Goal: Contribute content: Contribute content

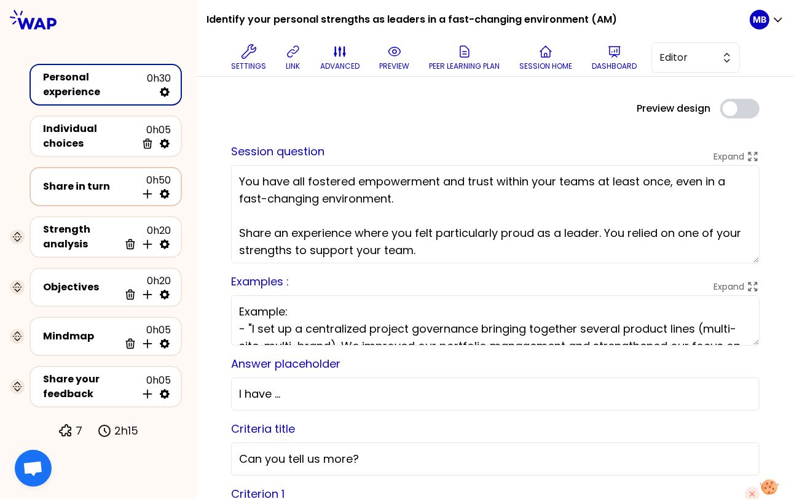
click at [109, 181] on div "Share in turn" at bounding box center [89, 186] width 93 height 15
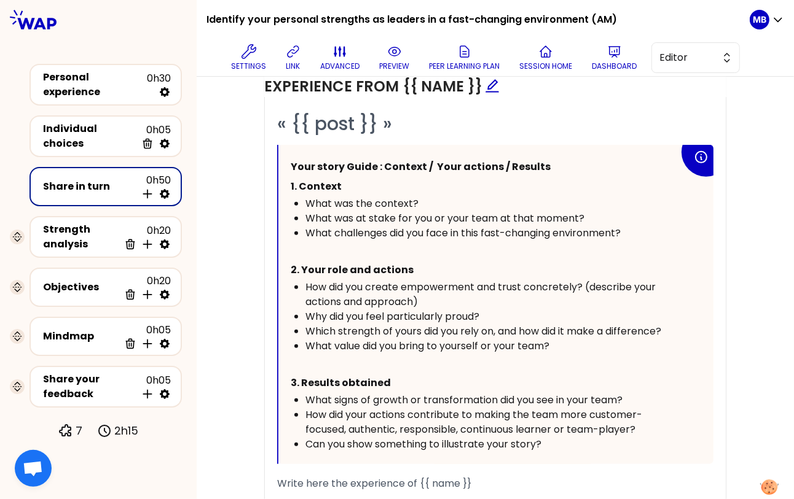
scroll to position [601, 0]
click at [452, 290] on div "How did you create empowerment and trust concretely? (describe your actions and…" at bounding box center [492, 294] width 374 height 29
click at [602, 333] on span "Which strength of yours did you rely on, and how did it make a difference?" at bounding box center [483, 331] width 356 height 14
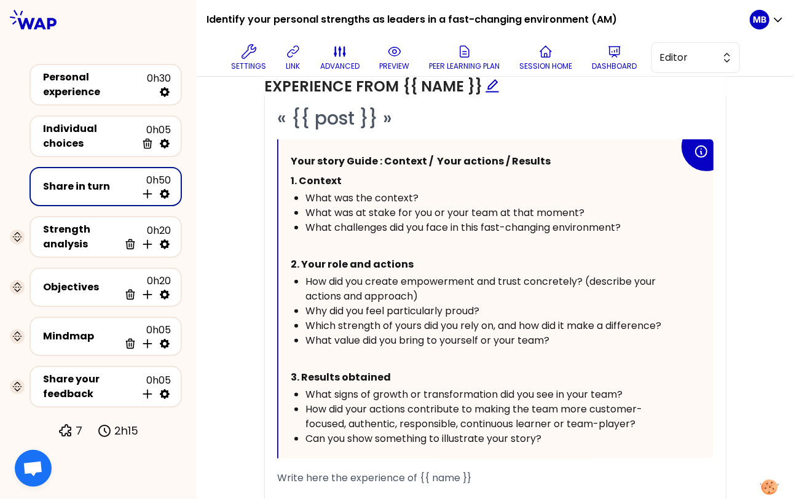
scroll to position [536, 0]
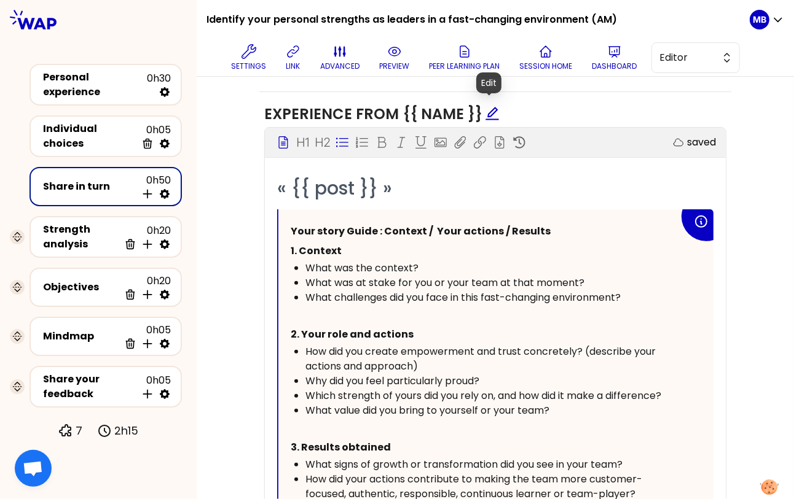
click at [488, 111] on icon "edit" at bounding box center [492, 113] width 15 height 15
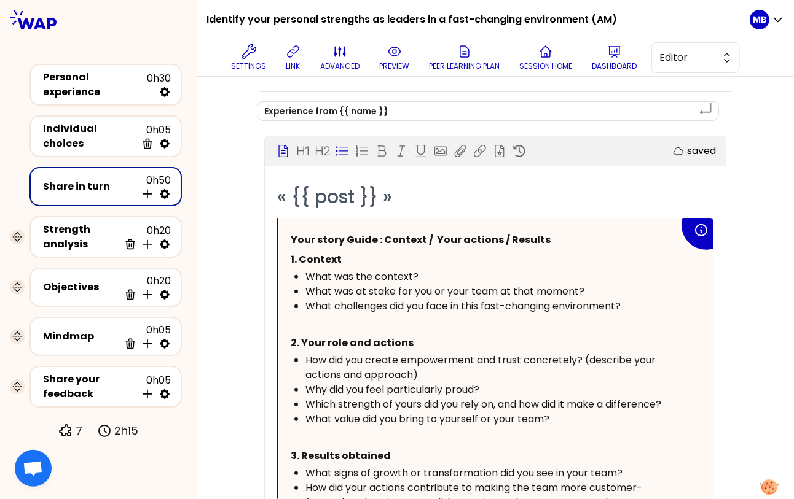
click at [491, 171] on div "Make instruction block H1 H2 Export saved « {{ post }} » Your story Guide : Con…" at bounding box center [495, 401] width 461 height 531
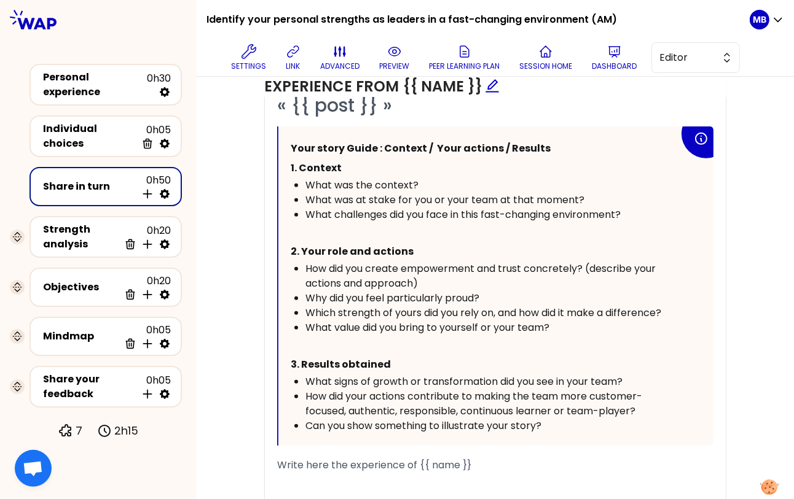
scroll to position [723, 0]
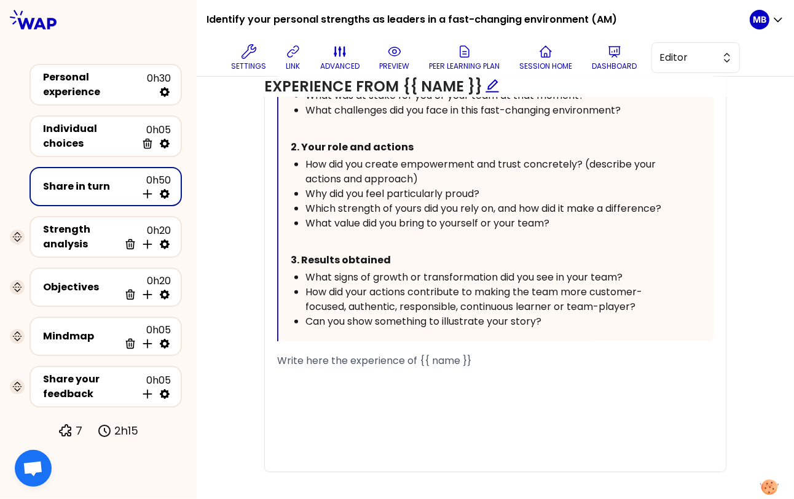
click at [568, 222] on div "What value did you bring to yourself or your team?" at bounding box center [492, 223] width 374 height 15
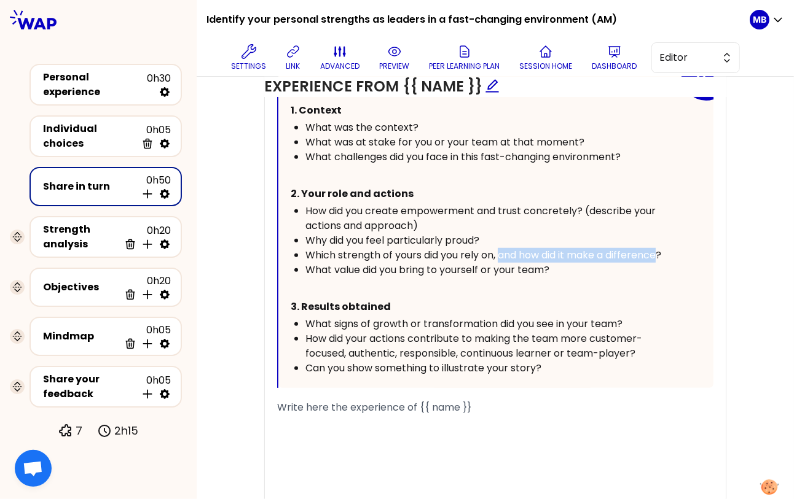
drag, startPoint x: 501, startPoint y: 249, endPoint x: 661, endPoint y: 248, distance: 160.4
click at [661, 248] on span "Which strength of yours did you rely on, and how did it make a difference?" at bounding box center [483, 255] width 356 height 14
click at [589, 257] on span "Which strength of yours did you rely on (related to the 5 behaviours)?" at bounding box center [473, 255] width 337 height 14
click at [586, 265] on div "What value did you bring to yourself or your team?" at bounding box center [492, 270] width 374 height 15
click at [637, 252] on span "Which strength of yours did you rely on (related to the 5 behaviours)?" at bounding box center [473, 255] width 337 height 14
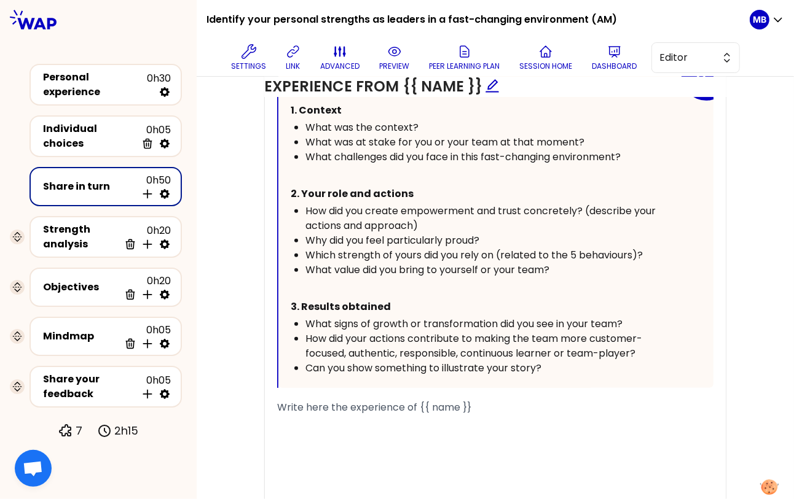
click at [569, 270] on div "What value did you bring to yourself or your team?" at bounding box center [492, 270] width 374 height 15
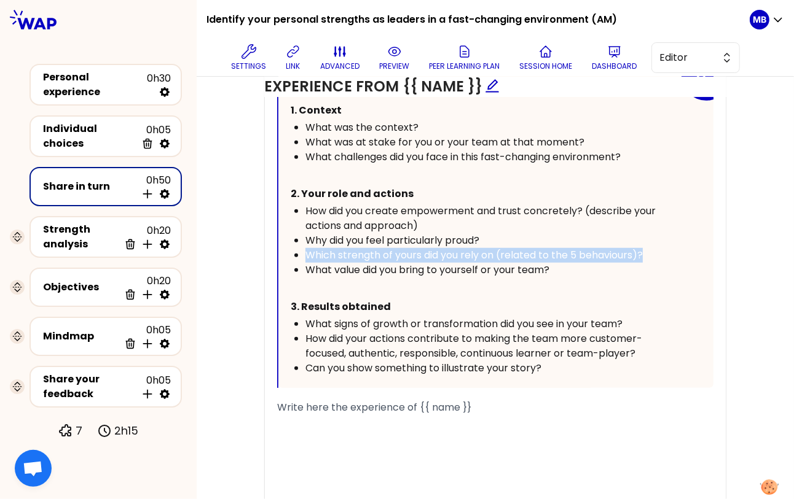
drag, startPoint x: 657, startPoint y: 248, endPoint x: 291, endPoint y: 252, distance: 366.8
click at [291, 252] on ul "How did you create empowerment and trust concretely? (describe your actions and…" at bounding box center [485, 241] width 388 height 74
copy span "Which strength of yours did you rely on (related to the 5 behaviours)?"
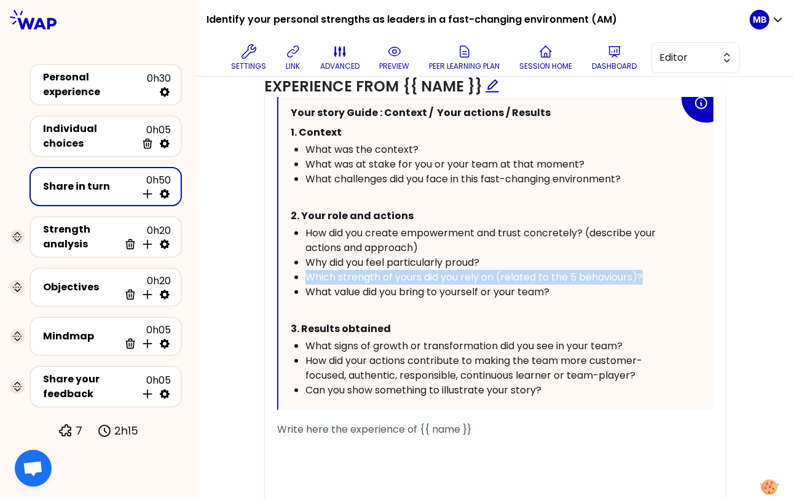
scroll to position [649, 0]
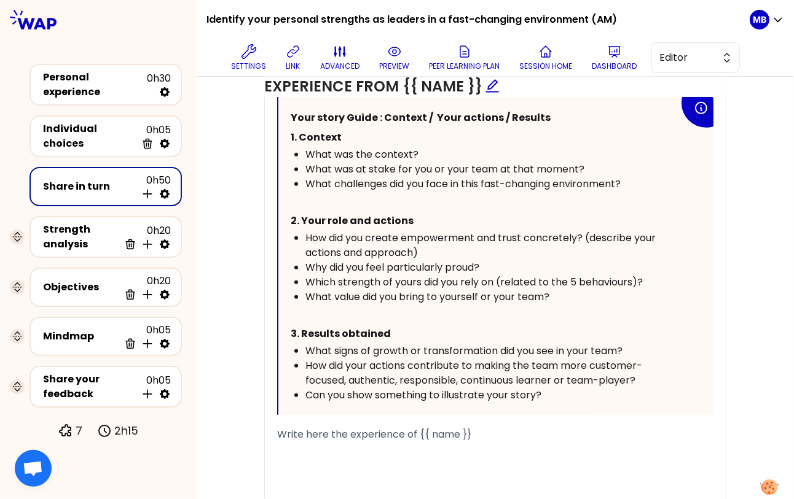
click at [571, 292] on div "What value did you bring to yourself or your team?" at bounding box center [492, 297] width 374 height 15
drag, startPoint x: 654, startPoint y: 273, endPoint x: 288, endPoint y: 275, distance: 366.8
click at [288, 275] on div "Your story Guide : Context / Your actions / Results 1. Context What was the con…" at bounding box center [495, 255] width 435 height 319
copy span "Which strength of yours did you rely on (related to the 5 behaviours)?"
click at [589, 296] on div "What value did you bring to yourself or your team?" at bounding box center [492, 297] width 374 height 15
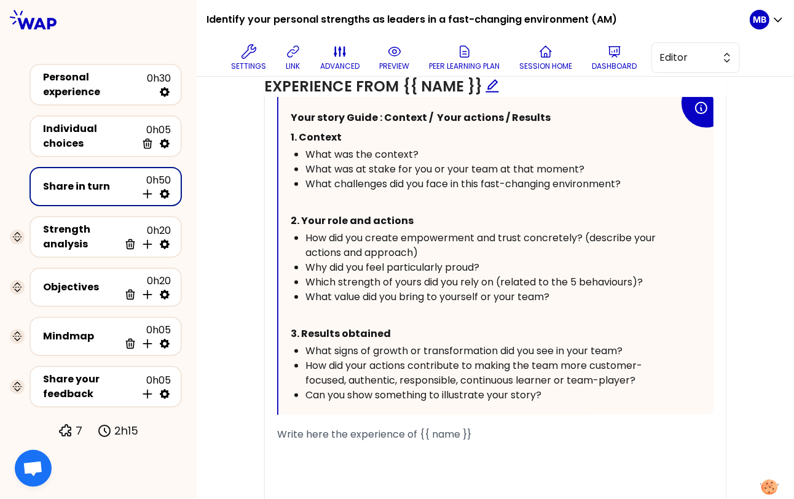
click at [495, 276] on span "Which strength of yours did you rely on (related to the 5 behaviours)?" at bounding box center [473, 282] width 337 height 14
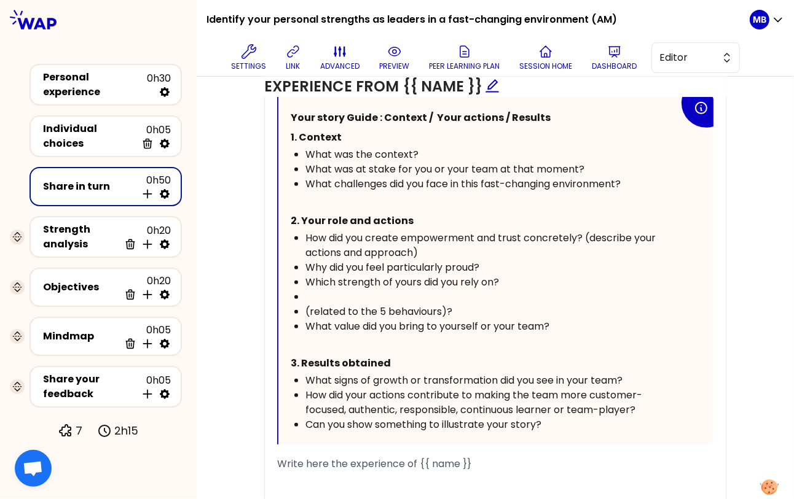
click at [511, 284] on div "Which strength of yours did you rely on?" at bounding box center [492, 282] width 374 height 15
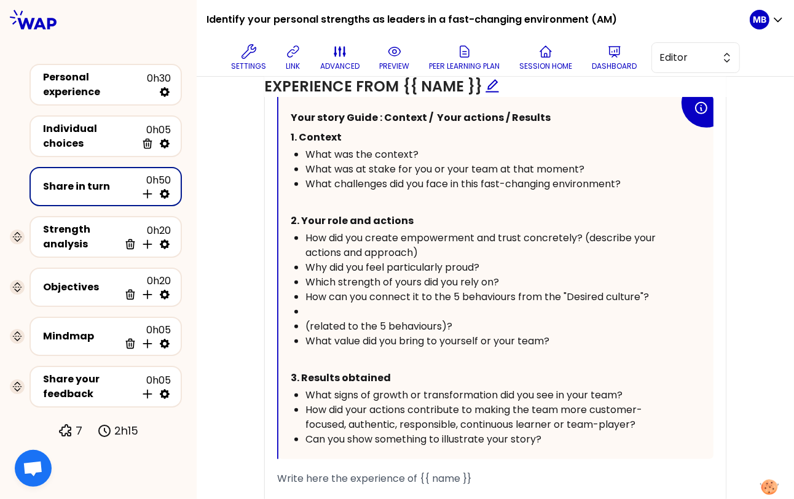
drag, startPoint x: 490, startPoint y: 321, endPoint x: 299, endPoint y: 322, distance: 191.1
click at [305, 322] on li "(related to the 5 behaviours)?" at bounding box center [492, 326] width 374 height 15
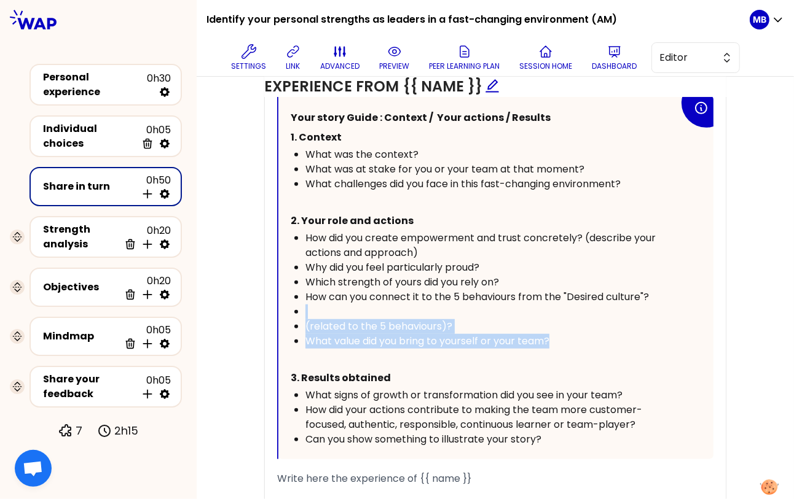
drag, startPoint x: 577, startPoint y: 336, endPoint x: 297, endPoint y: 307, distance: 281.7
click at [297, 307] on ul "How did you create empowerment and trust concretely? (describe your actions and…" at bounding box center [485, 290] width 388 height 118
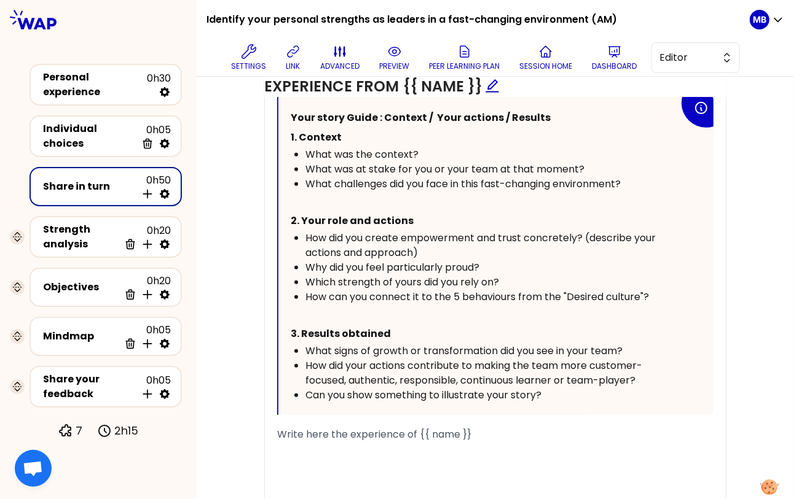
drag, startPoint x: 672, startPoint y: 289, endPoint x: 281, endPoint y: 292, distance: 390.7
click at [281, 292] on div "Your story Guide : Context / Your actions / Results 1. Context What was the con…" at bounding box center [495, 255] width 435 height 319
copy span "How can you connect it to the 5 behaviours from the "Desired culture"?"
click at [538, 290] on span "How does it relate to the five behaviours of the 'desired culture'?" at bounding box center [460, 297] width 310 height 14
click at [614, 295] on span "How does it relate to the five behaviours of the "desired culture'?" at bounding box center [460, 297] width 311 height 14
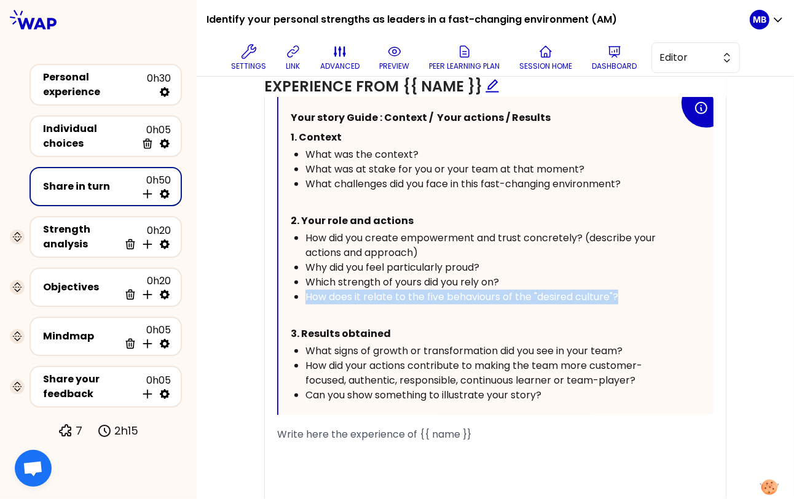
drag, startPoint x: 644, startPoint y: 297, endPoint x: 292, endPoint y: 296, distance: 352.6
click at [292, 296] on ul "How did you create empowerment and trust concretely? (describe your actions and…" at bounding box center [485, 268] width 388 height 74
copy span "How does it relate to the five behaviours of the "desired culture"?"
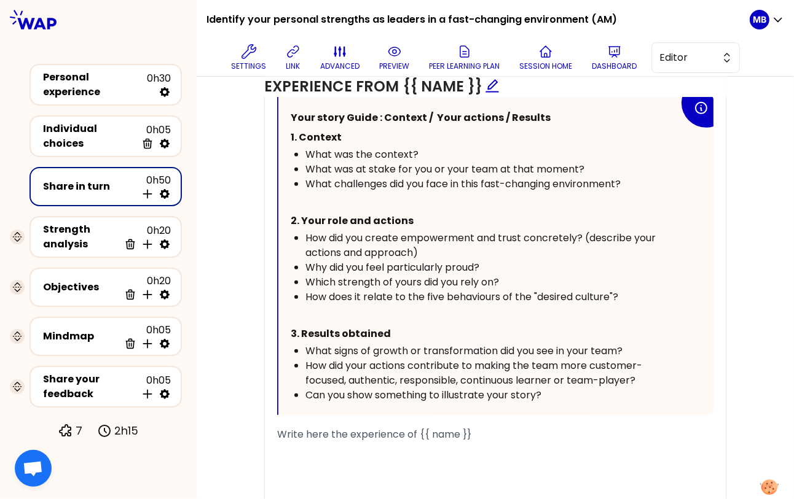
click at [444, 297] on span "How does it relate to the five behaviours of the "desired culture"?" at bounding box center [461, 297] width 313 height 14
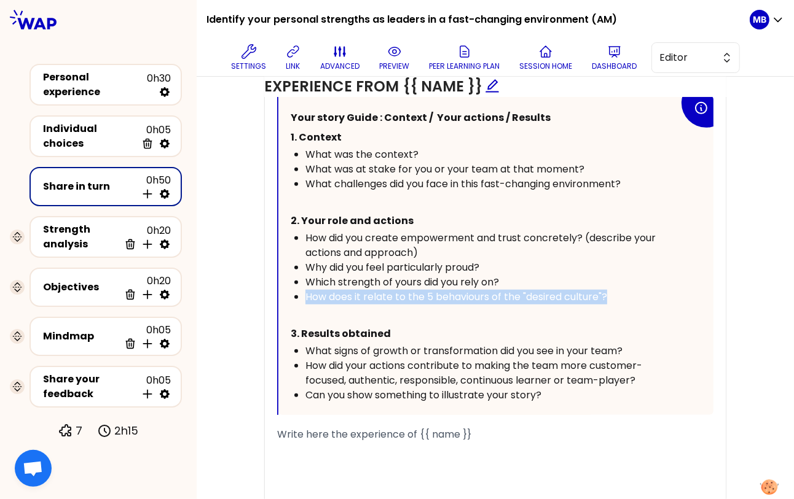
drag, startPoint x: 610, startPoint y: 291, endPoint x: 276, endPoint y: 291, distance: 334.2
click at [276, 291] on div "« {{ post }} » Your story Guide : Context / Your actions / Results 1. Context W…" at bounding box center [495, 304] width 461 height 483
copy span "How does it relate to the 5 behaviours of the "desired culture"?"
click at [375, 50] on button "preview" at bounding box center [394, 57] width 40 height 37
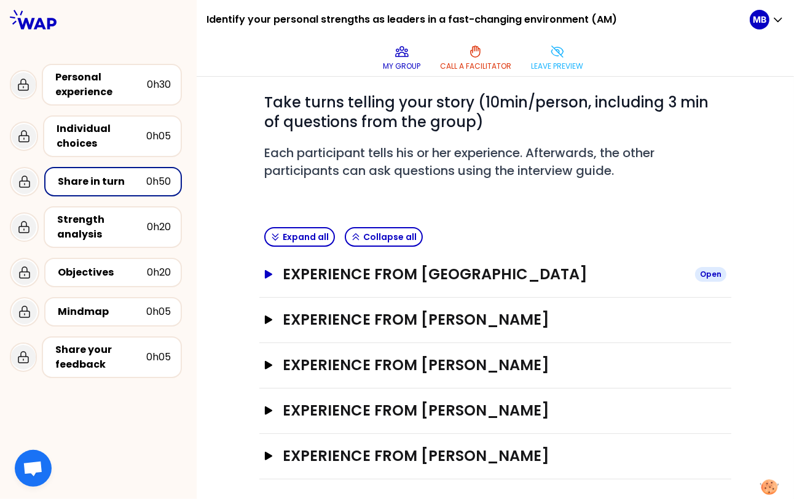
click at [367, 269] on h3 "Experience from Marine Bourgeaud" at bounding box center [484, 275] width 402 height 20
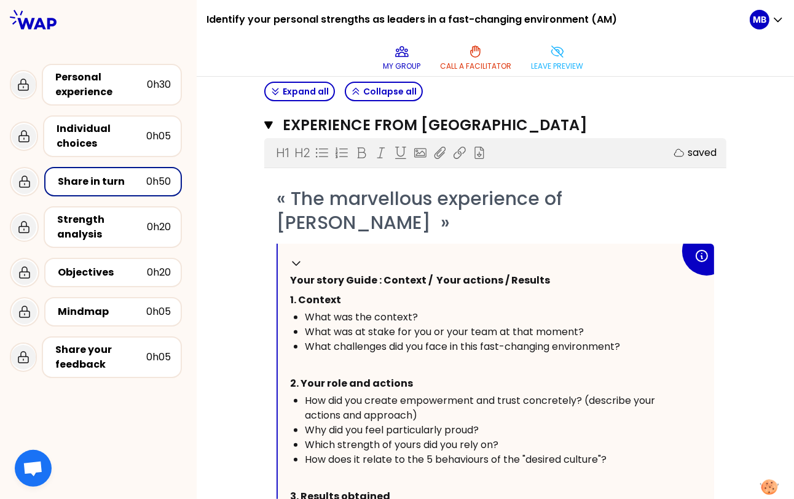
scroll to position [328, 0]
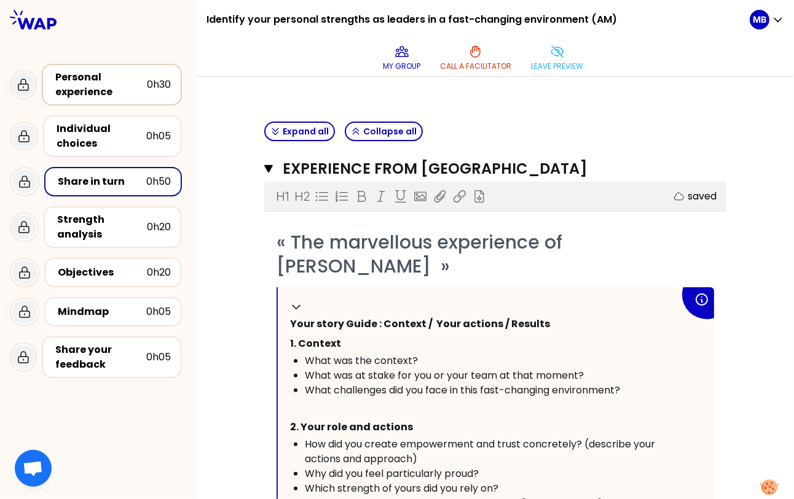
click at [81, 87] on div "Personal experience" at bounding box center [101, 84] width 92 height 29
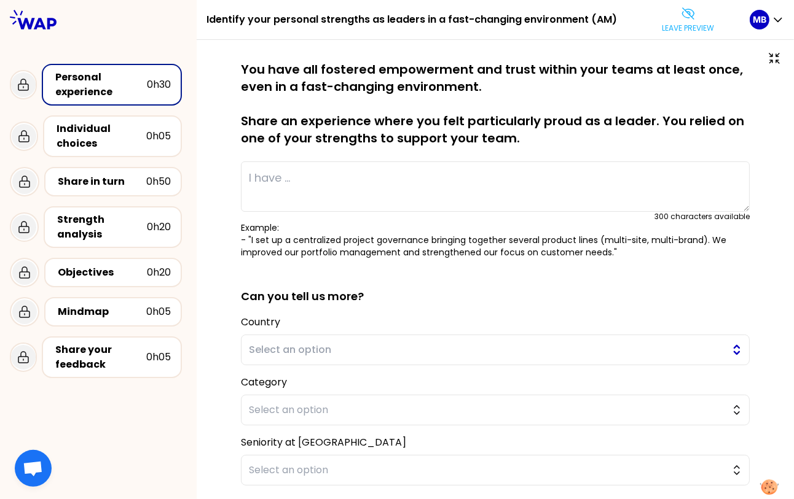
scroll to position [0, 0]
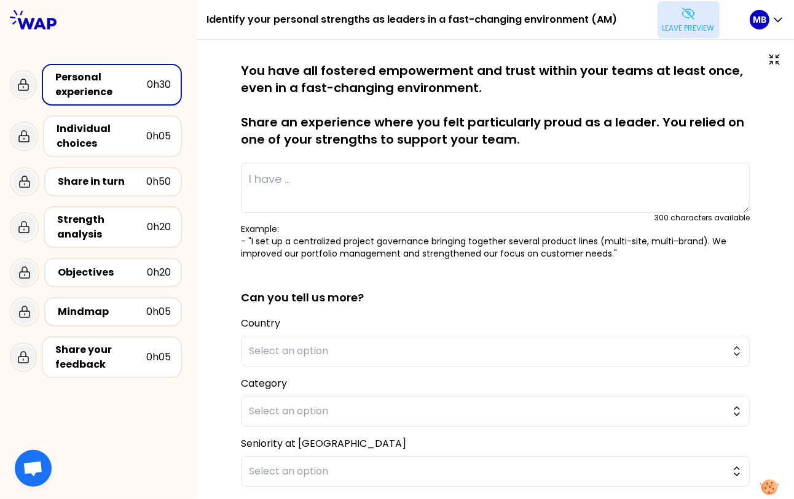
click at [670, 25] on p "Leave preview" at bounding box center [688, 28] width 52 height 10
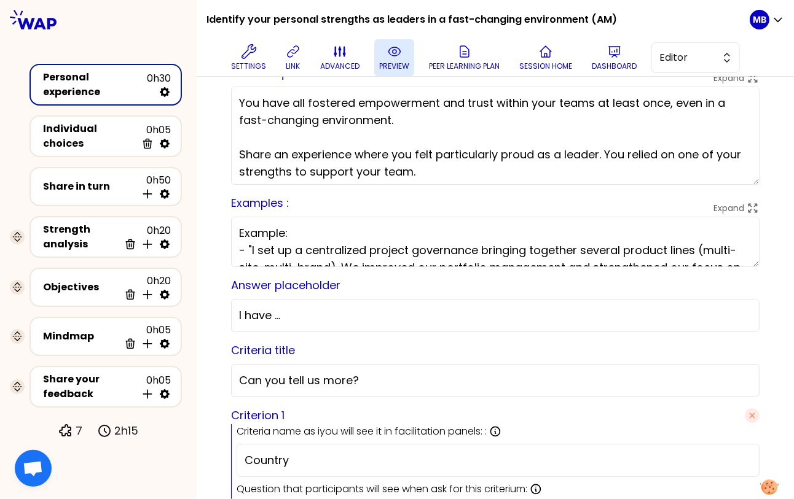
click at [389, 59] on button "preview" at bounding box center [394, 57] width 40 height 37
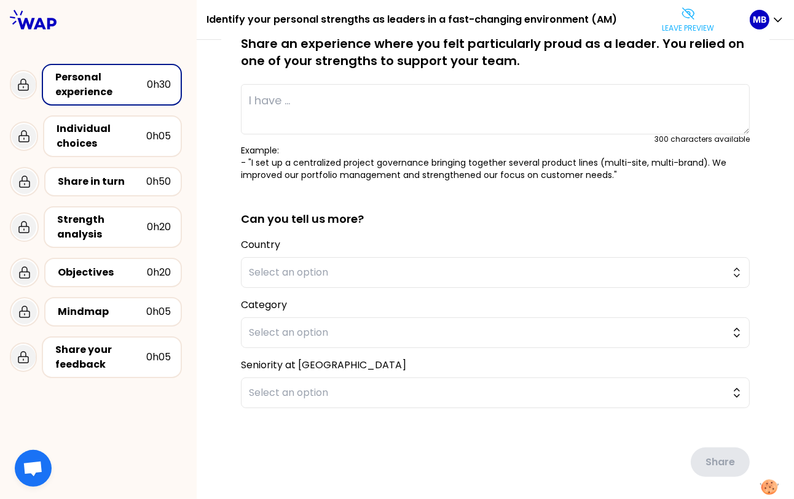
click at [301, 113] on textarea at bounding box center [495, 109] width 509 height 50
paste textarea "J’ai confié à mes équipes le rituel hebdomadaire “Embarque”, qu’ils organisent …"
type textarea "J’ai confié à mes équipes le rituel hebdomadaire “Embarque”, qu’ils organisent …"
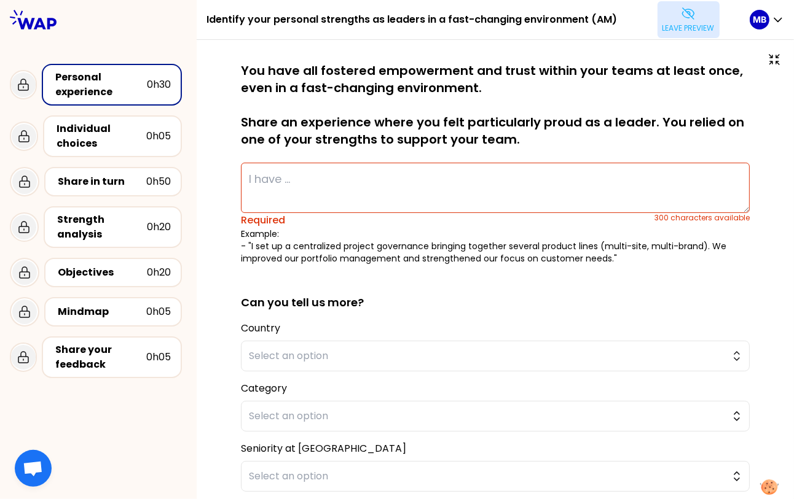
click at [673, 18] on button "Leave preview" at bounding box center [688, 19] width 62 height 37
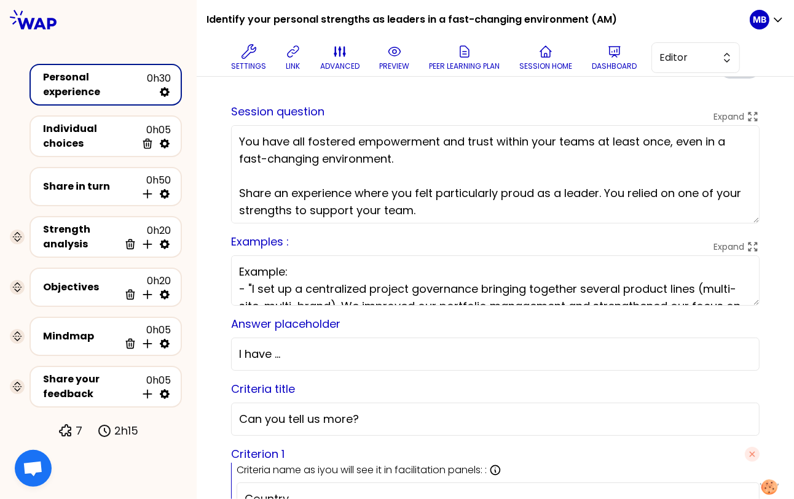
scroll to position [34, 0]
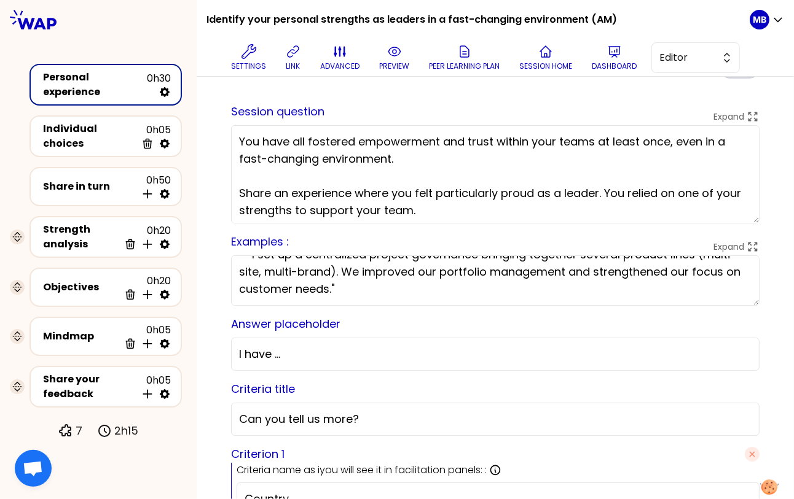
drag, startPoint x: 246, startPoint y: 289, endPoint x: 705, endPoint y: 303, distance: 459.2
click at [705, 303] on textarea "Example: - "I set up a centralized project governance bringing together several…" at bounding box center [495, 281] width 528 height 50
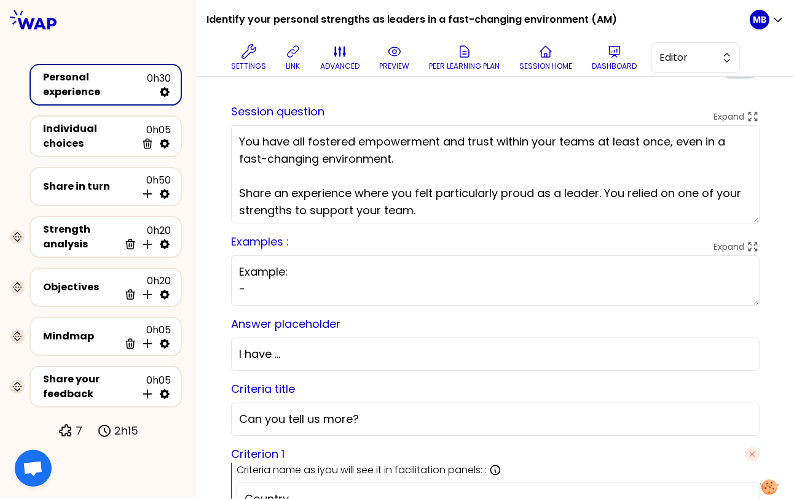
scroll to position [0, 0]
paste textarea "I entrusted my teams with the weekly ‘Embarque’ ritual, which they organize amo…"
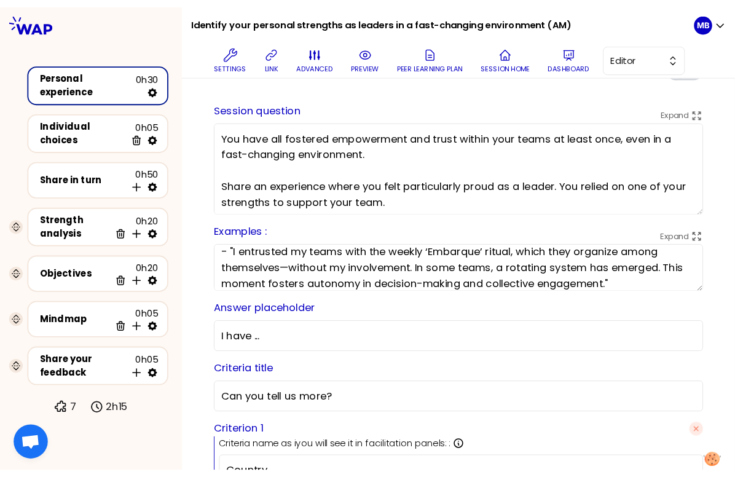
scroll to position [13, 0]
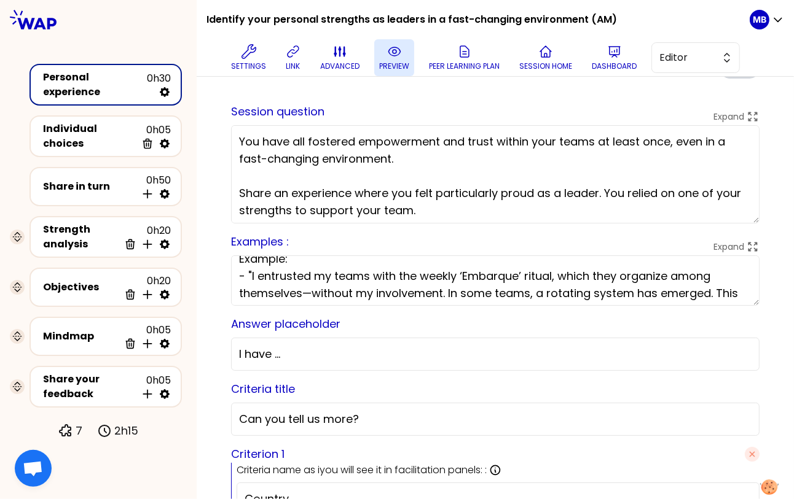
type textarea "Example: - "I entrusted my teams with the weekly ‘Embarque’ ritual, which they …"
click at [394, 53] on icon at bounding box center [395, 52] width 4 height 4
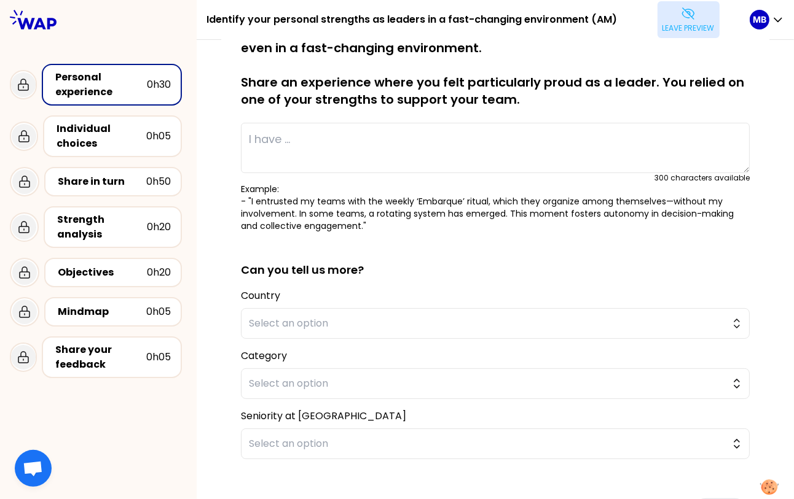
type textarea "J’ai confié à mes équipes le rituel hebdomadaire “Embarque”, qu’ils organisent …"
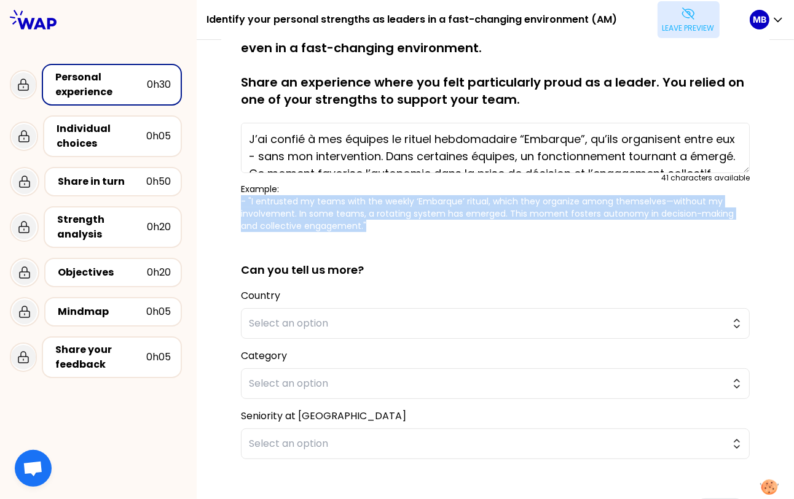
drag, startPoint x: 359, startPoint y: 229, endPoint x: 238, endPoint y: 203, distance: 123.9
click at [238, 203] on div "saved You have all fostered empowerment and trust within your teams at least on…" at bounding box center [495, 299] width 548 height 555
copy p "- "I entrusted my teams with the weekly ‘Embarque’ ritual, which they organize …"
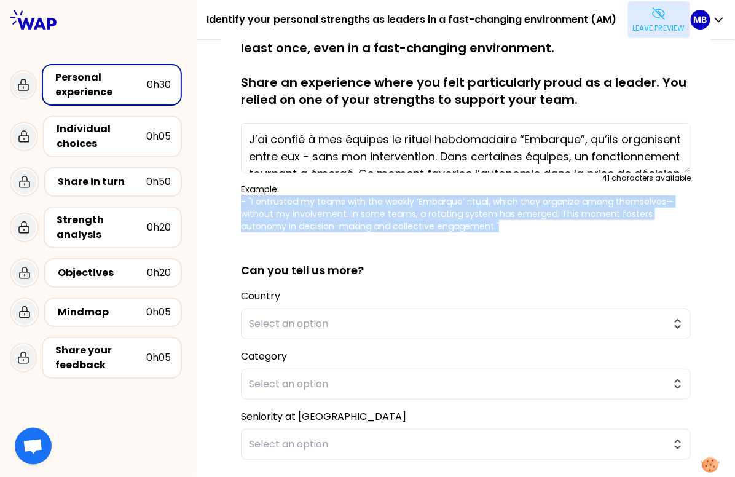
scroll to position [0, 0]
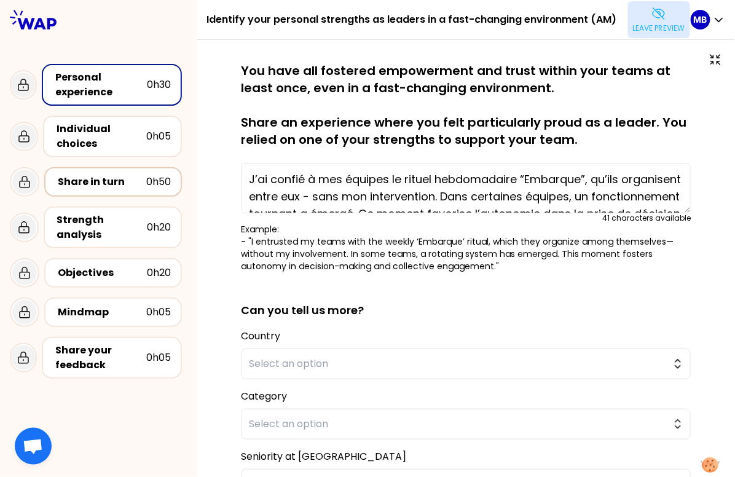
click at [71, 178] on div "Share in turn" at bounding box center [102, 181] width 88 height 15
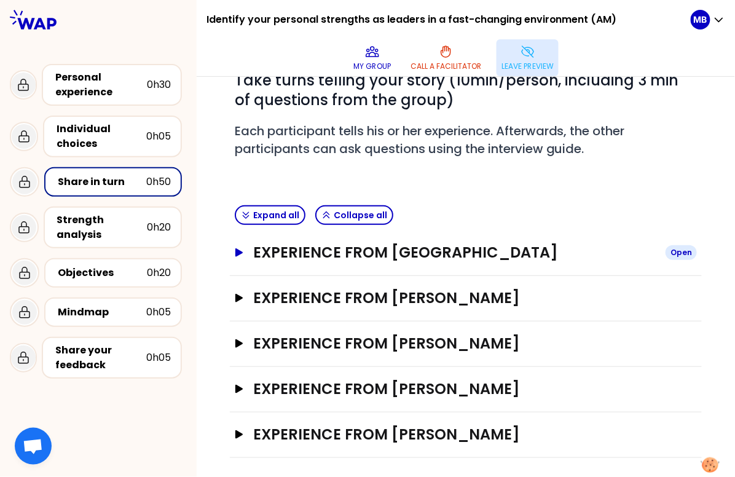
click at [289, 257] on h3 "Experience from Marine Bourgeaud" at bounding box center [454, 253] width 402 height 20
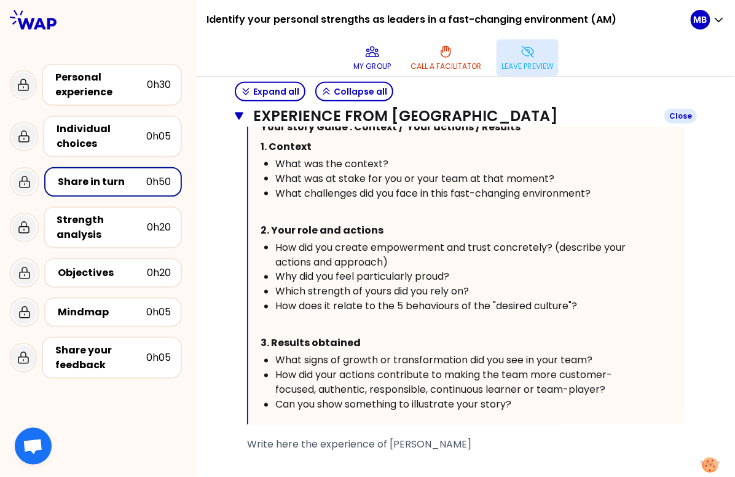
scroll to position [423, 0]
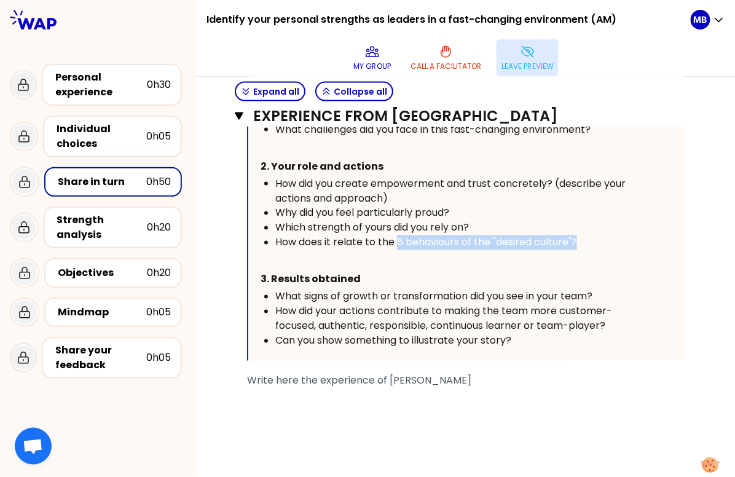
drag, startPoint x: 581, startPoint y: 236, endPoint x: 398, endPoint y: 240, distance: 182.5
click at [398, 240] on div "How does it relate to the 5 behaviours of the "desired culture"?" at bounding box center [462, 242] width 375 height 15
click at [531, 57] on icon at bounding box center [527, 51] width 15 height 15
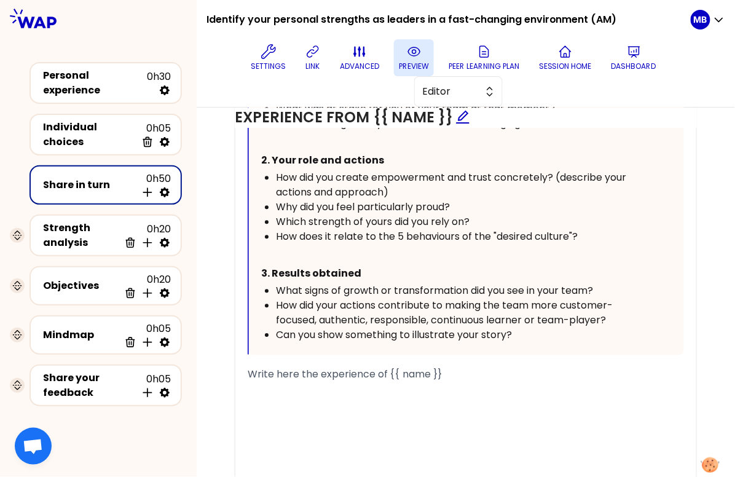
scroll to position [771, 0]
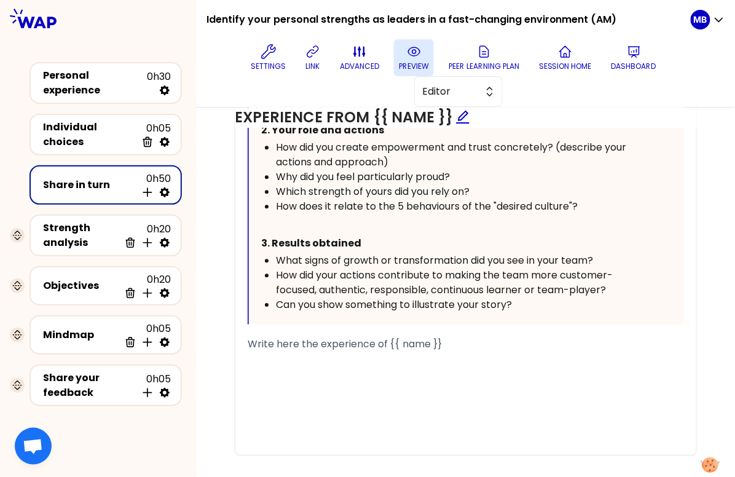
click at [503, 200] on span "How does it relate to the 5 behaviours of the "desired culture"?" at bounding box center [427, 206] width 302 height 14
click at [541, 203] on span "How does it relate to the 5 behaviours of the "Desired culture"?" at bounding box center [427, 206] width 303 height 14
click at [415, 272] on span "How did your actions contribute to making the team more customer-focused, authe…" at bounding box center [444, 282] width 337 height 29
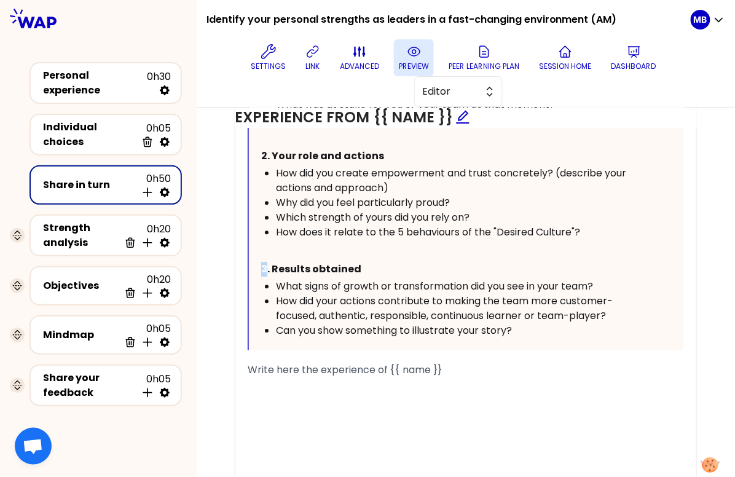
scroll to position [711, 0]
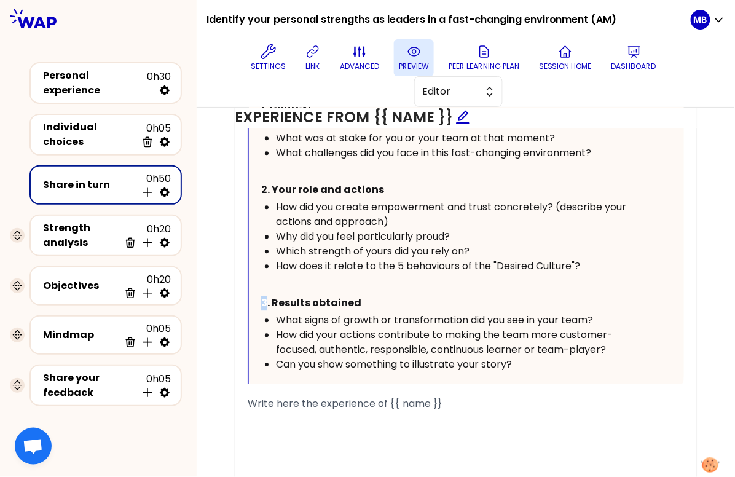
drag, startPoint x: 275, startPoint y: 251, endPoint x: 486, endPoint y: 244, distance: 211.4
click at [486, 244] on ul "How did you create empowerment and trust concretely? (describe your actions and…" at bounding box center [455, 237] width 388 height 74
click at [480, 247] on div "Which strength of yours did you rely on?" at bounding box center [463, 251] width 374 height 15
drag, startPoint x: 306, startPoint y: 246, endPoint x: 460, endPoint y: 238, distance: 154.4
click at [484, 238] on ul "How did you create empowerment and trust concretely? (describe your actions and…" at bounding box center [455, 237] width 388 height 74
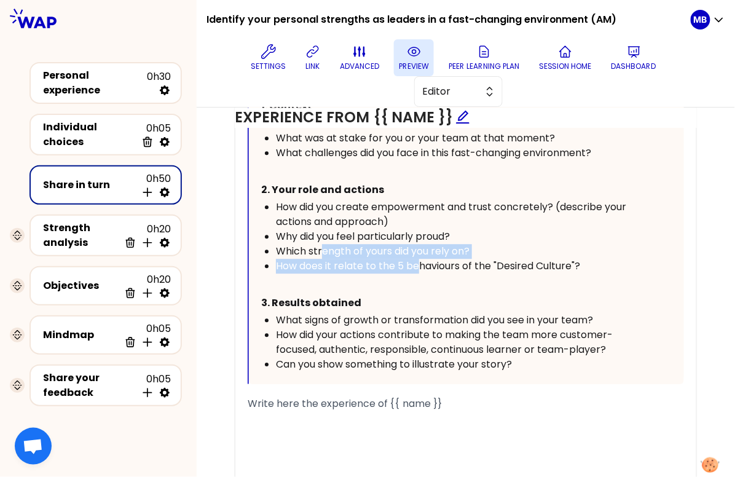
drag, startPoint x: 321, startPoint y: 247, endPoint x: 417, endPoint y: 262, distance: 97.6
click at [417, 262] on ul "How did you create empowerment and trust concretely? (describe your actions and…" at bounding box center [455, 237] width 388 height 74
click at [335, 252] on span "Which strength of yours did you rely on?" at bounding box center [373, 251] width 194 height 14
drag, startPoint x: 310, startPoint y: 246, endPoint x: 453, endPoint y: 246, distance: 143.1
click at [453, 246] on span "Which strength of yours did you rely on?" at bounding box center [373, 251] width 194 height 14
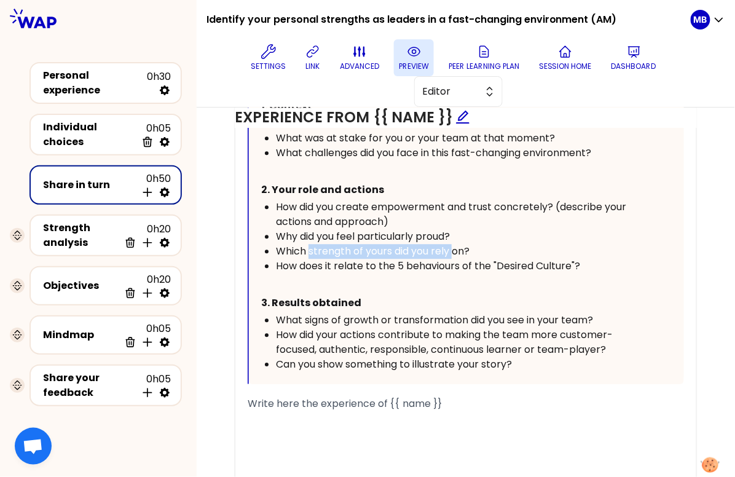
scroll to position [791, 0]
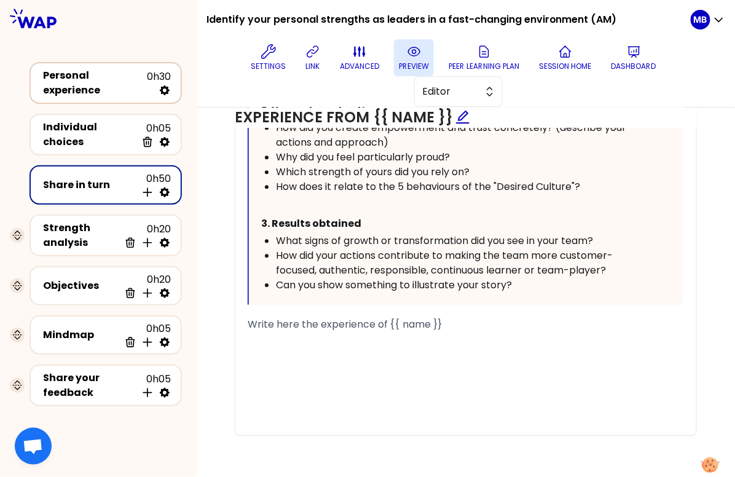
click at [82, 68] on div "Personal experience 0h30" at bounding box center [106, 82] width 130 height 29
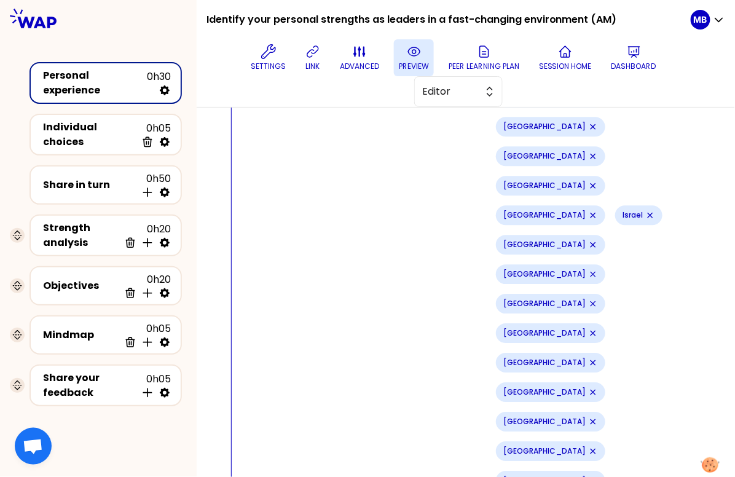
click at [404, 61] on p "preview" at bounding box center [414, 66] width 30 height 10
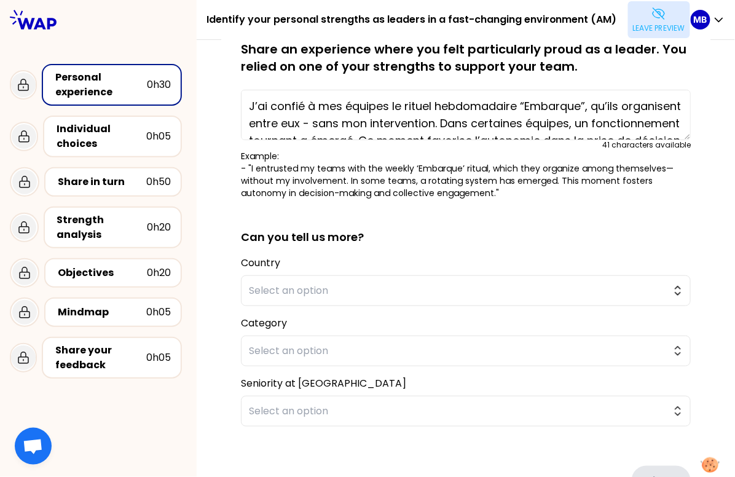
scroll to position [0, 0]
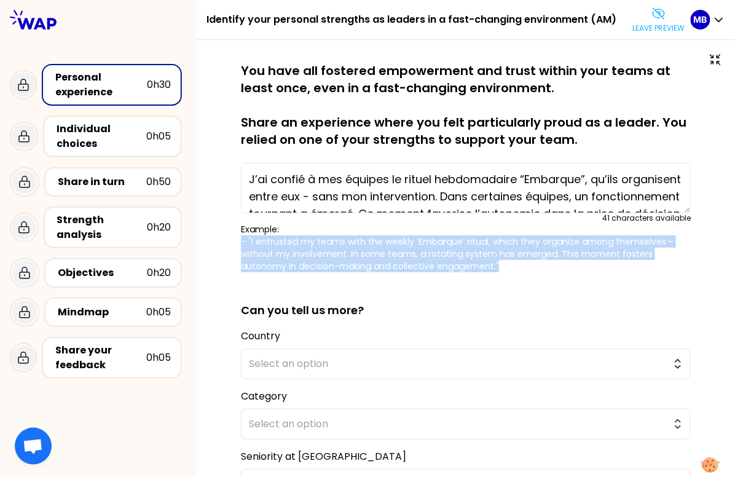
drag, startPoint x: 227, startPoint y: 235, endPoint x: 476, endPoint y: 268, distance: 251.0
click at [476, 268] on div "saved You have all fostered empowerment and trust within your teams at least on…" at bounding box center [465, 339] width 489 height 555
click at [476, 268] on p "Example: - "I entrusted my teams with the weekly ‘Embarque’ ritual, which they …" at bounding box center [466, 247] width 450 height 49
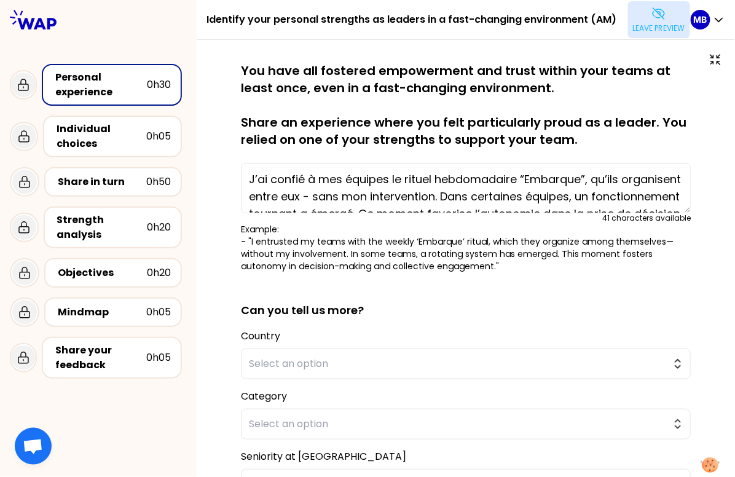
click at [651, 26] on p "Leave preview" at bounding box center [659, 28] width 52 height 10
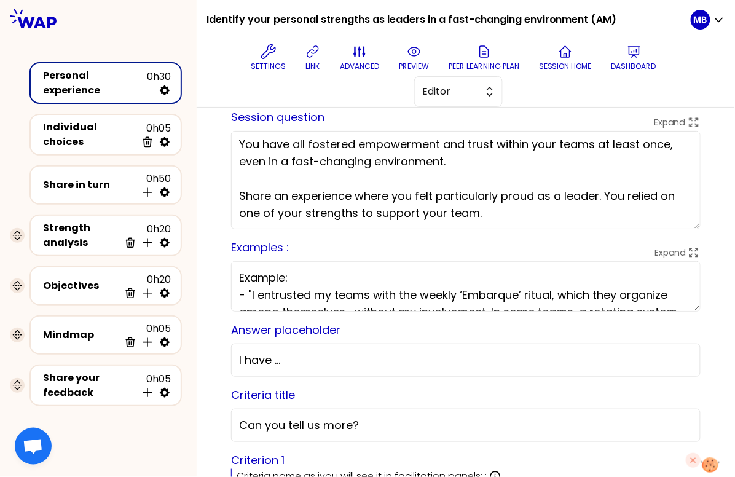
scroll to position [103, 0]
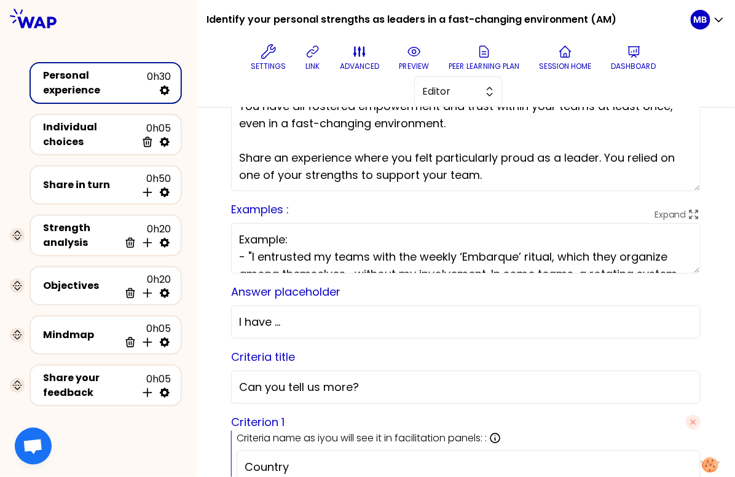
click at [518, 254] on textarea "Example: - "I entrusted my teams with the weekly ‘Embarque’ ritual, which they …" at bounding box center [465, 248] width 469 height 50
type textarea "Example: - "I entrusted my teams with the weekly ‘Embark’ ritual, which they or…"
click at [511, 207] on div "Examples : Expand Example: - "I entrusted my teams with the weekly ‘Embark’ rit…" at bounding box center [465, 237] width 469 height 72
click at [425, 71] on button "preview" at bounding box center [414, 57] width 40 height 37
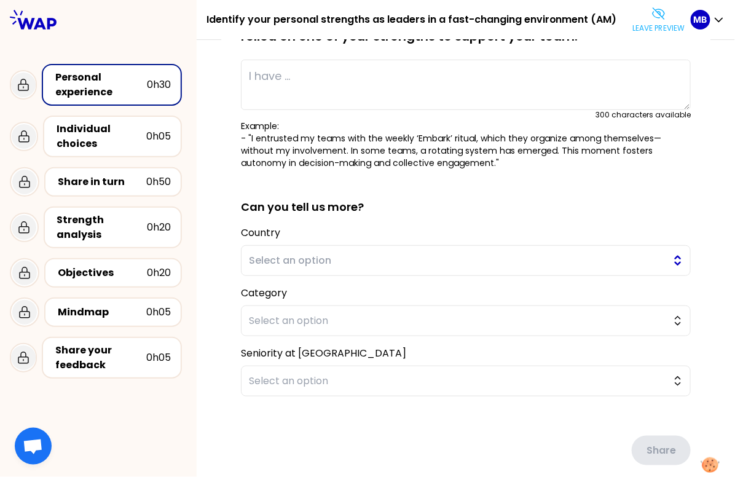
type textarea "J’ai confié à mes équipes le rituel hebdomadaire “Embarque”, qu’ils organisent …"
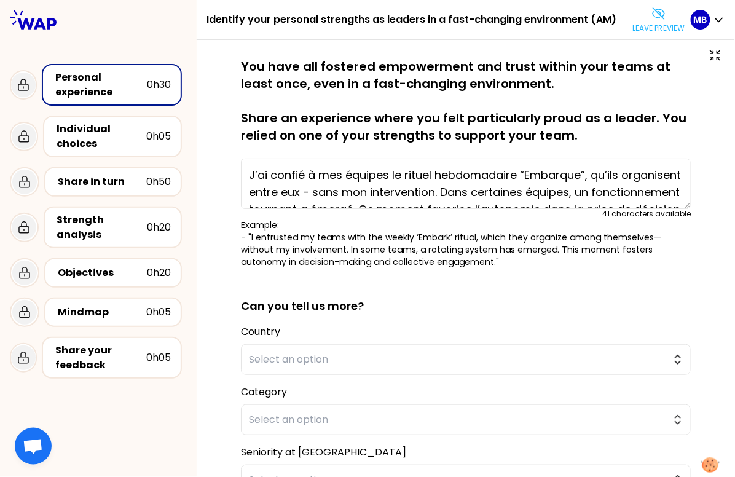
scroll to position [0, 0]
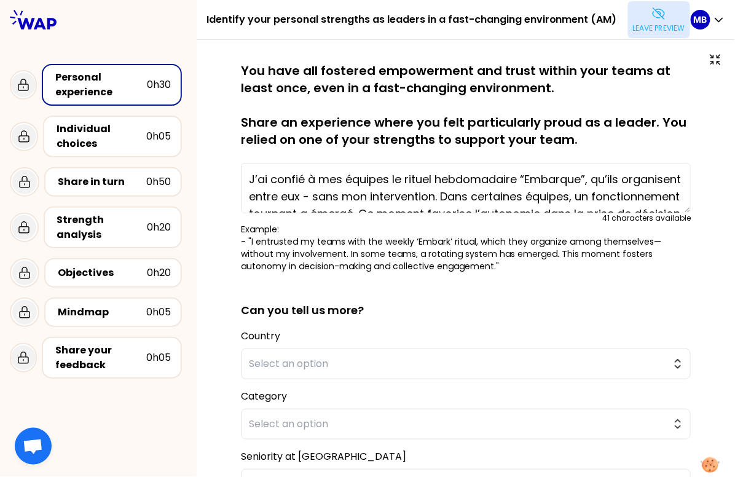
click at [651, 26] on p "Leave preview" at bounding box center [659, 28] width 52 height 10
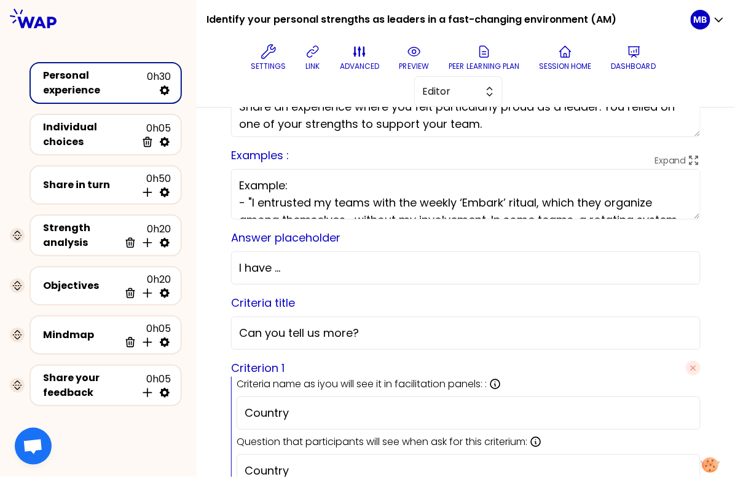
scroll to position [51, 0]
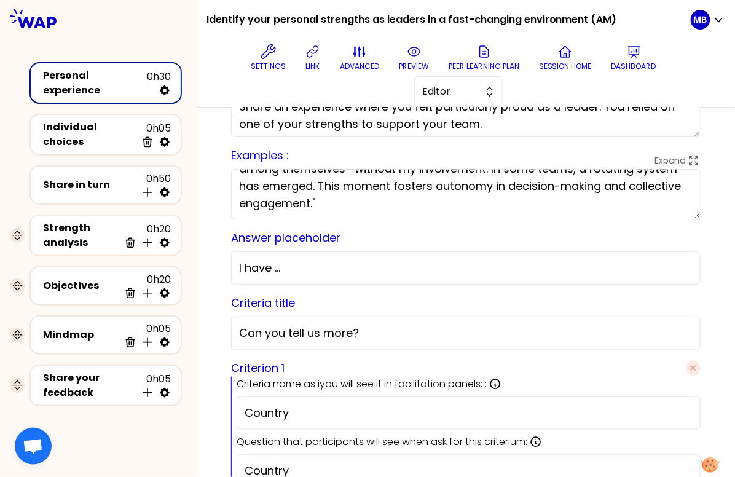
click at [332, 197] on textarea "Example: - "I entrusted my teams with the weekly ‘Embark’ ritual, which they or…" at bounding box center [465, 194] width 469 height 50
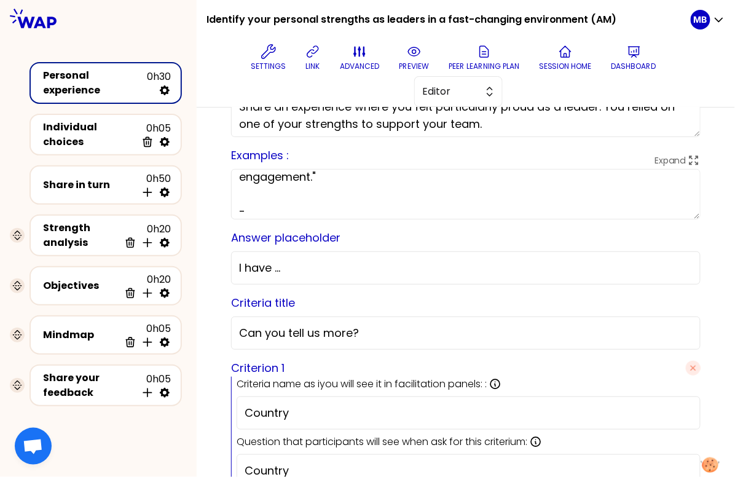
paste textarea "I worked with a coach to set up Dojo practice, so the team gets used to self-le…"
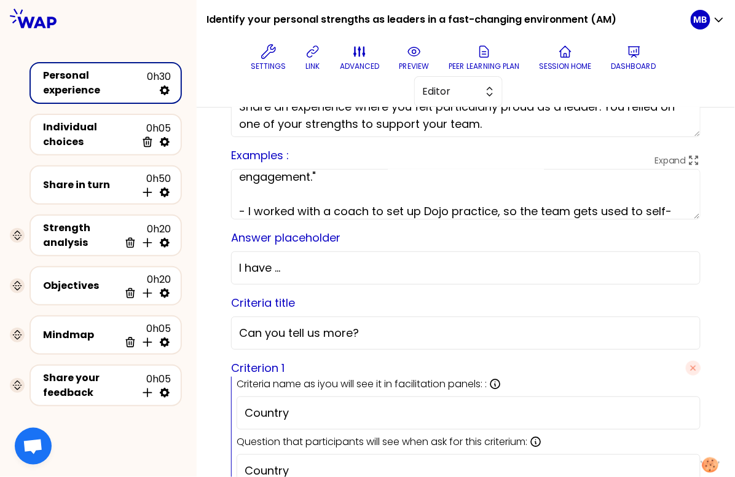
scroll to position [112, 0]
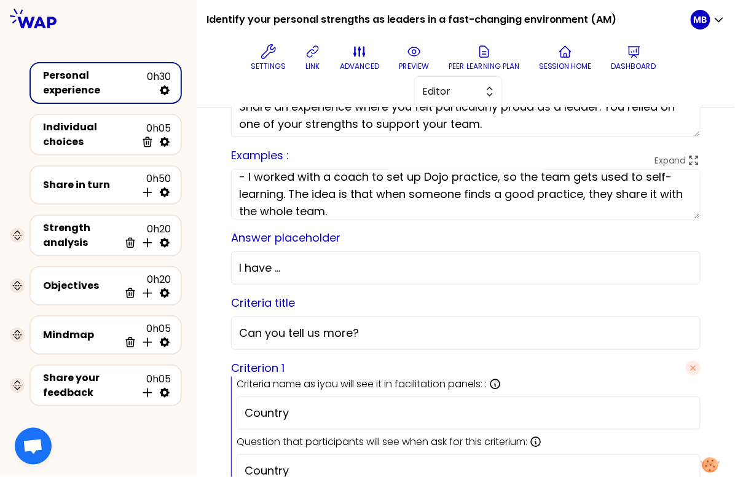
click at [246, 173] on textarea "Example: - "I entrusted my teams with the weekly ‘Embark’ ritual, which they or…" at bounding box center [465, 194] width 469 height 50
click at [345, 209] on textarea "Example: - "I entrusted my teams with the weekly ‘Embark’ ritual, which they or…" at bounding box center [465, 194] width 469 height 50
type textarea "Example: - "I entrusted my teams with the weekly ‘Embark’ ritual, which they or…"
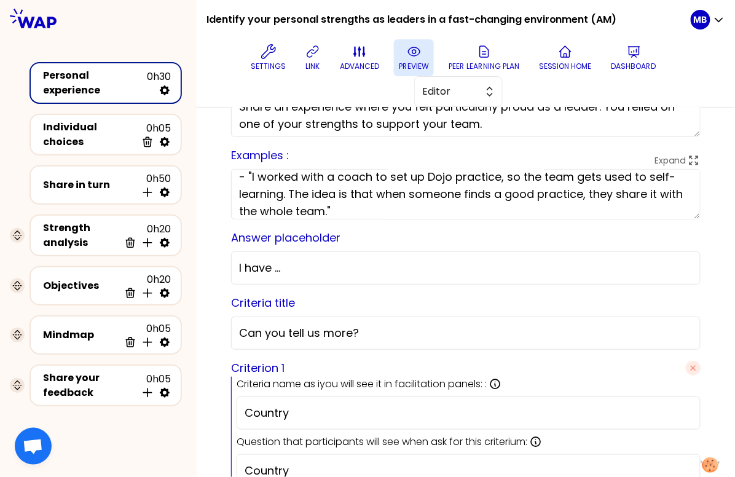
click at [402, 62] on p "preview" at bounding box center [414, 66] width 30 height 10
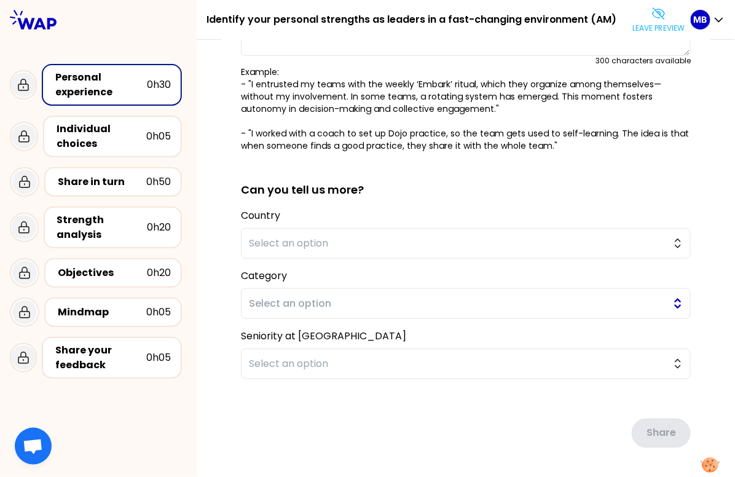
type textarea "J’ai confié à mes équipes le rituel hebdomadaire “Embarque”, qu’ils organisent …"
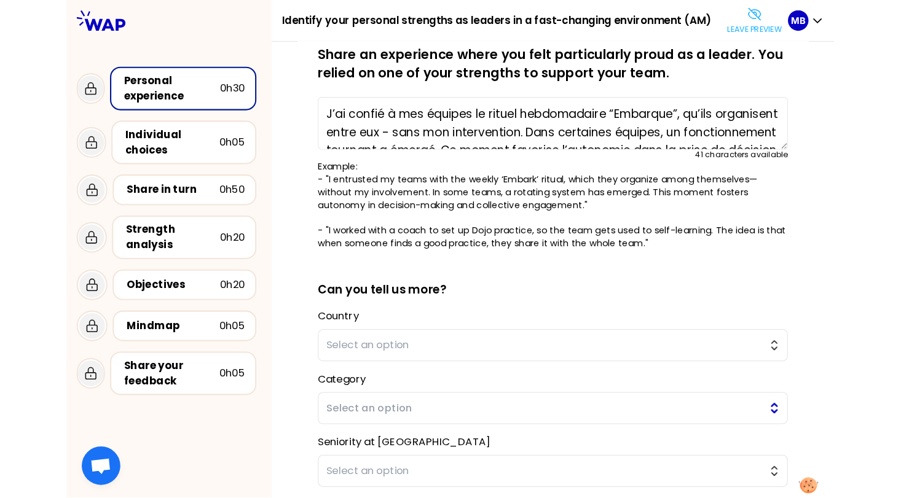
scroll to position [0, 0]
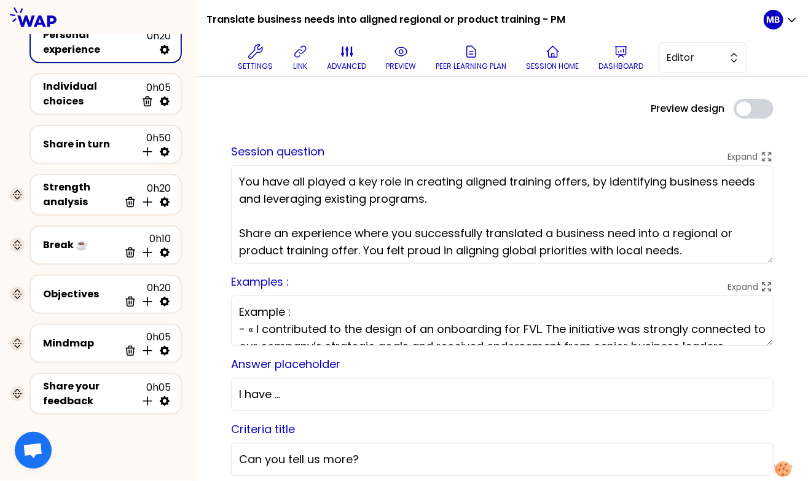
scroll to position [43, 0]
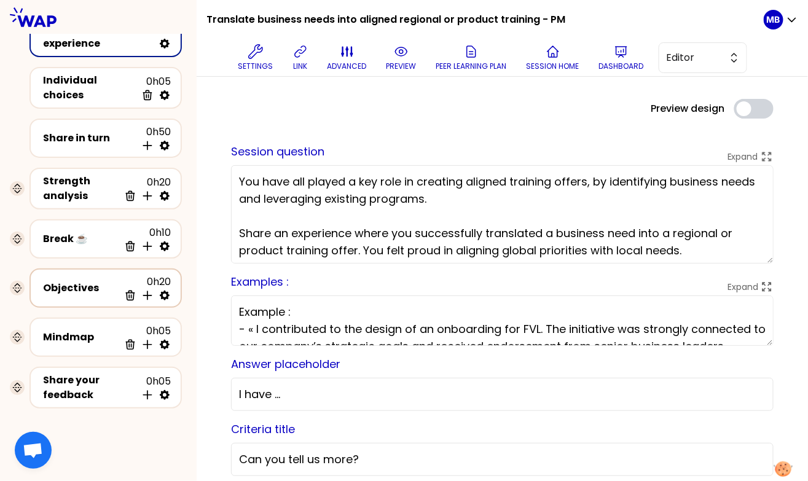
click at [118, 283] on div "Objectives" at bounding box center [81, 288] width 76 height 15
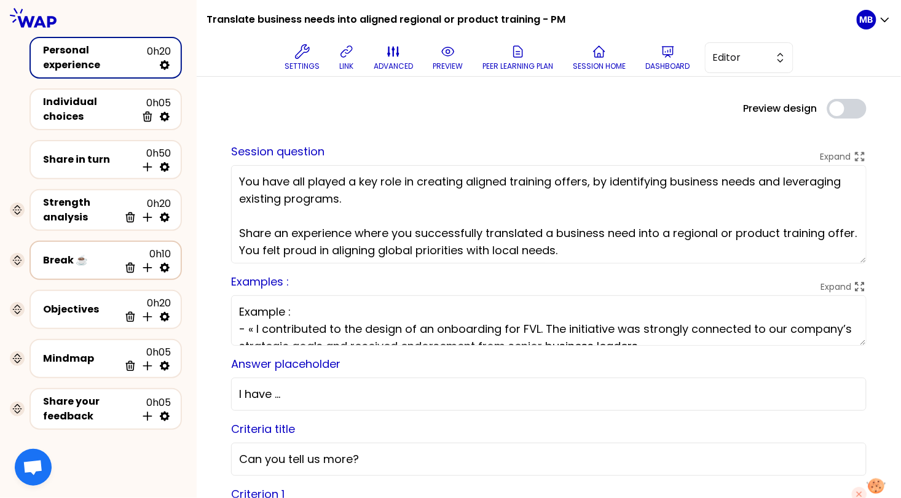
scroll to position [37, 0]
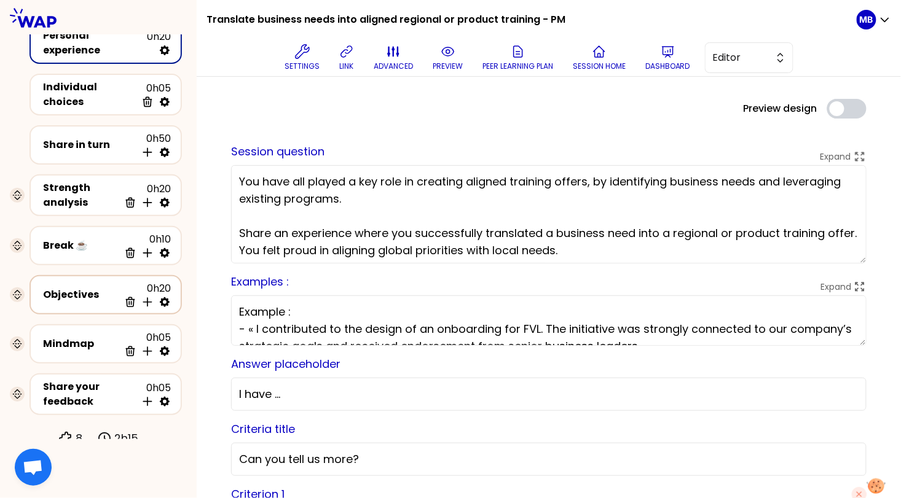
click at [162, 297] on icon at bounding box center [165, 302] width 10 height 10
select select "same_as"
select select "false"
select select "Each"
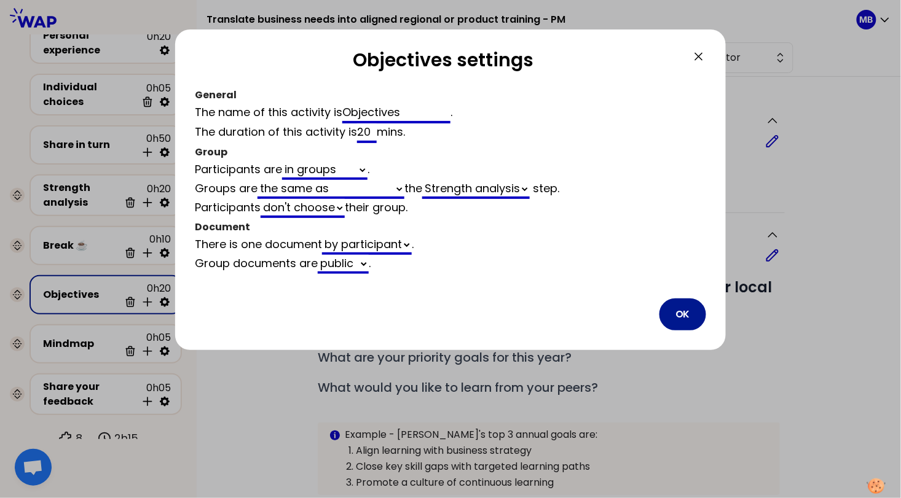
click at [694, 317] on button "OK" at bounding box center [682, 315] width 47 height 32
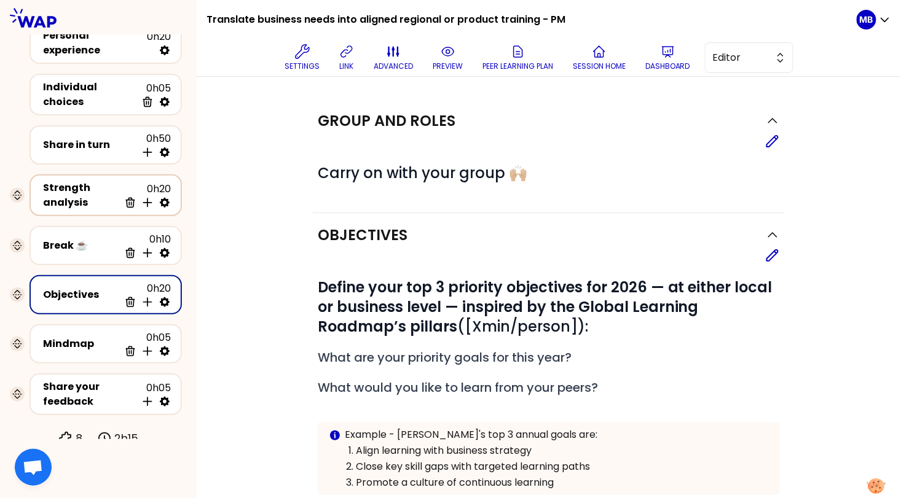
click at [165, 200] on icon at bounding box center [165, 203] width 10 height 10
select select "same_as"
select select "false"
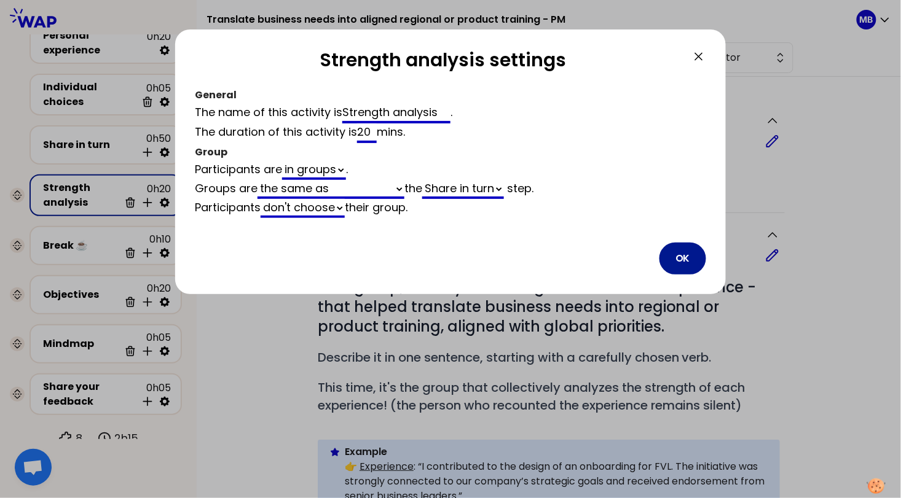
click at [676, 256] on button "OK" at bounding box center [682, 259] width 47 height 32
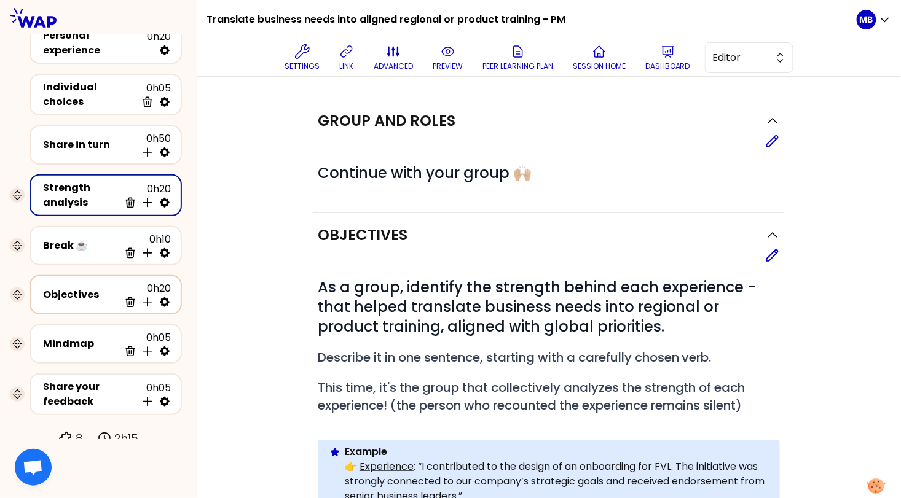
click at [165, 296] on icon at bounding box center [165, 302] width 12 height 12
select select "same_as"
select select "false"
select select "Each"
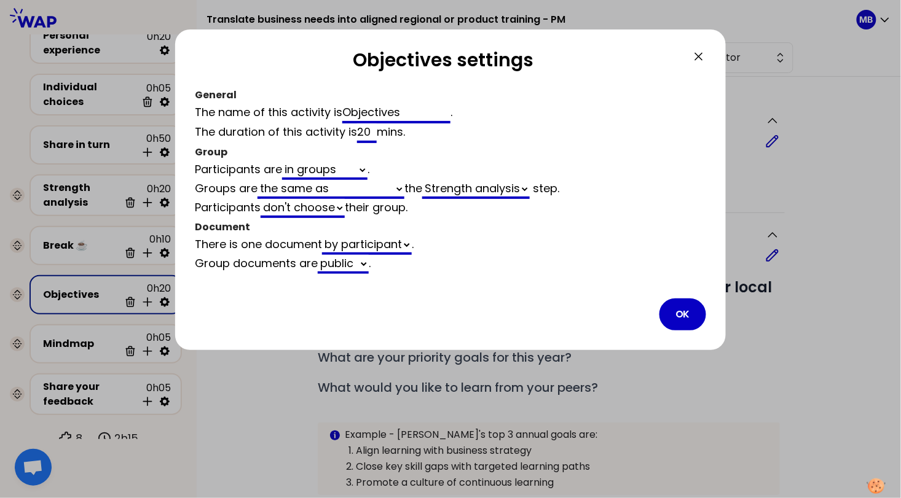
drag, startPoint x: 372, startPoint y: 134, endPoint x: 335, endPoint y: 134, distance: 36.2
click at [335, 134] on div "The duration of this activity is 20 mins ." at bounding box center [450, 133] width 511 height 20
type input "15"
select select "same_as"
select select "false"
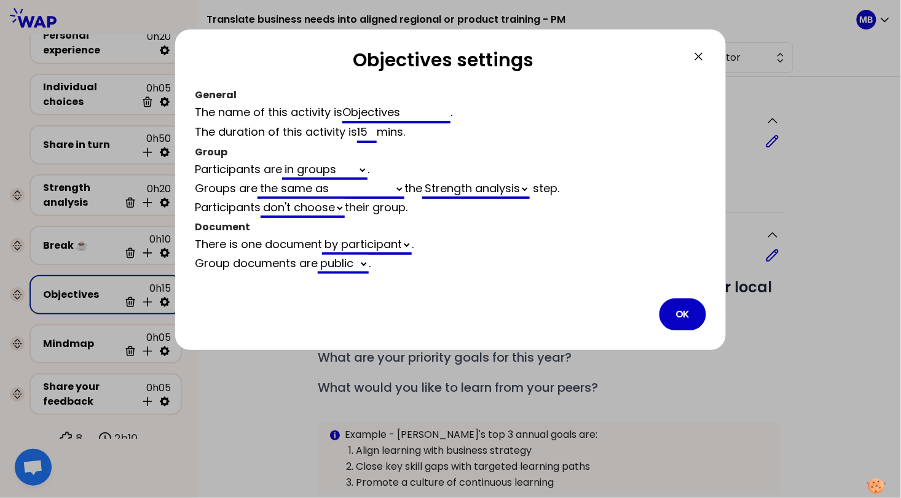
type input "15"
click at [671, 293] on div "Objectives settings General The name of this activity is Objectives . The durat…" at bounding box center [450, 189] width 550 height 321
click at [676, 307] on button "OK" at bounding box center [682, 315] width 47 height 32
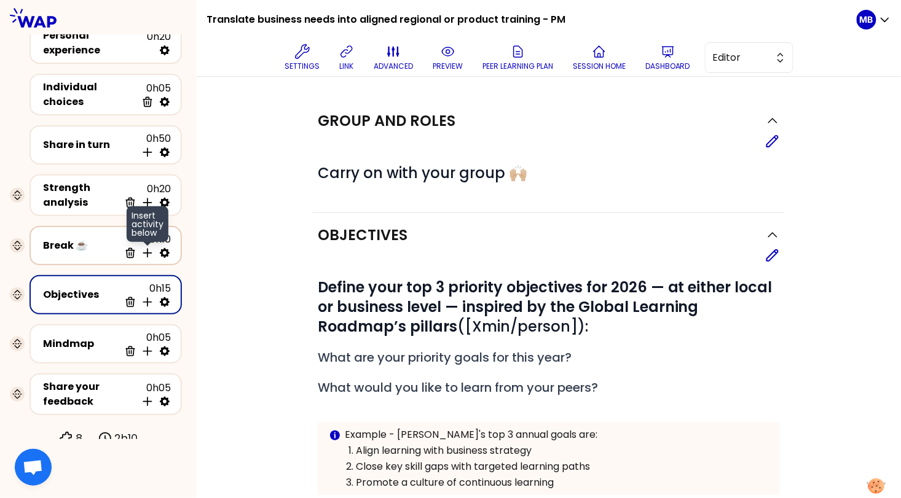
click at [149, 247] on icon at bounding box center [147, 253] width 12 height 12
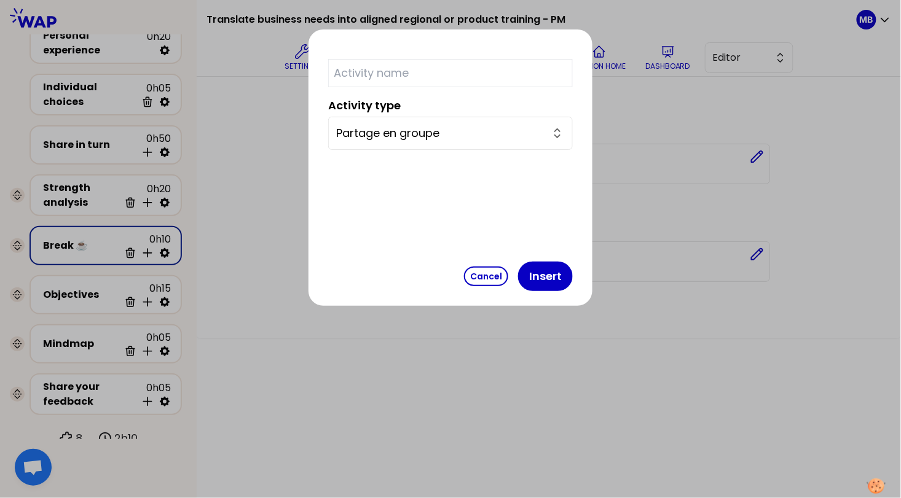
click at [445, 123] on div "Partage en groupe" at bounding box center [450, 133] width 245 height 33
click at [444, 125] on input "Partage en groupe" at bounding box center [443, 133] width 214 height 17
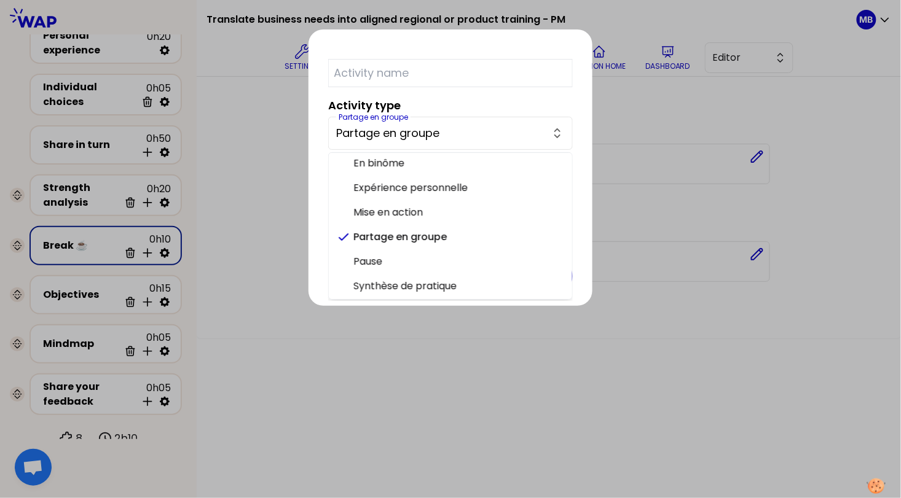
scroll to position [29, 0]
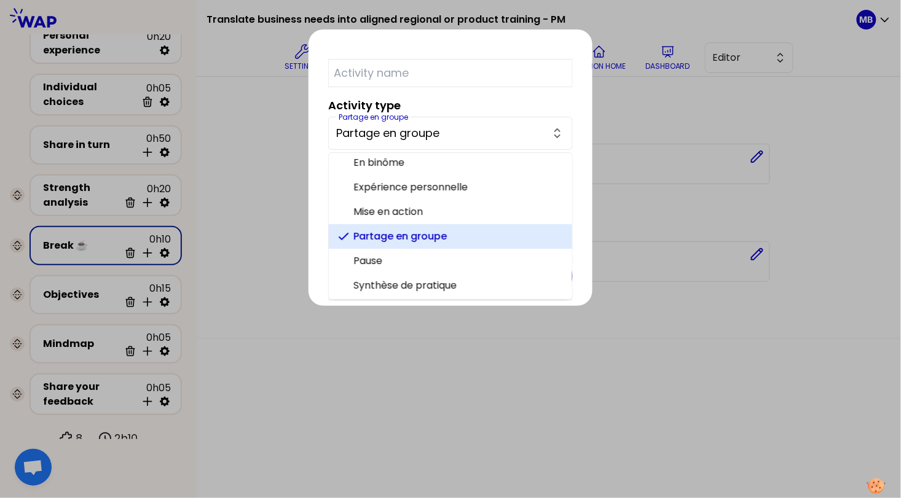
click at [433, 232] on span "Partage en groupe" at bounding box center [457, 236] width 209 height 15
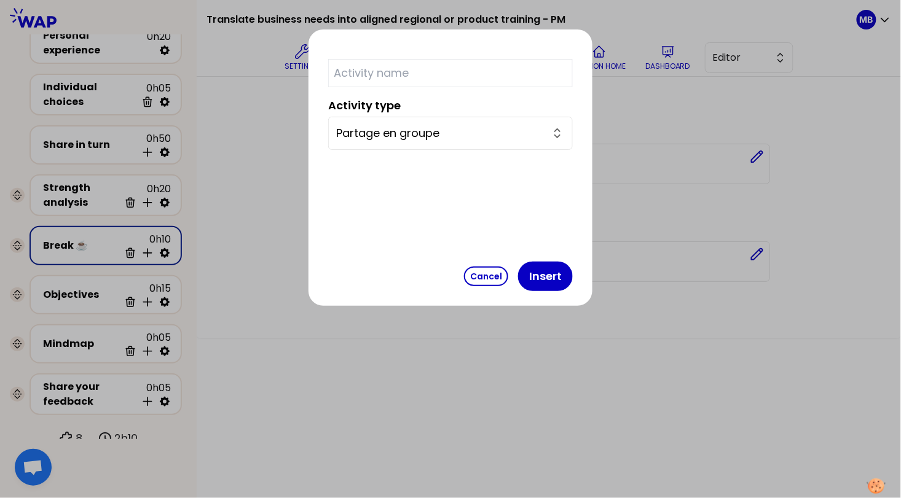
click at [415, 82] on input "text" at bounding box center [450, 73] width 245 height 28
type input "Plenary sharing"
click at [518, 278] on button "Insert" at bounding box center [545, 276] width 55 height 29
select select "4"
select select "5"
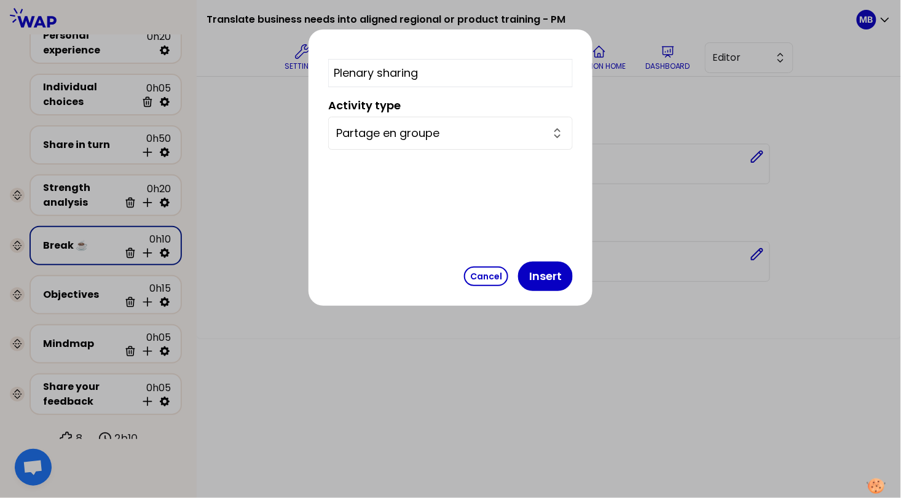
select select "false"
select select "Each"
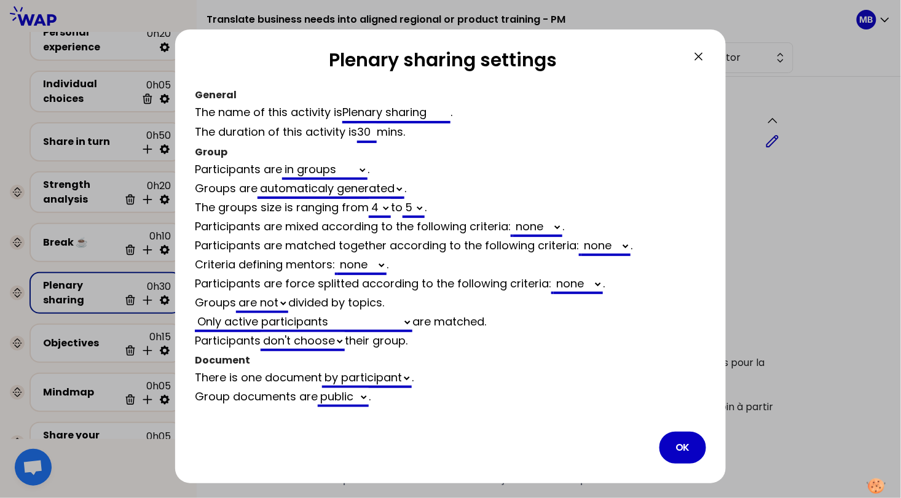
click at [97, 286] on div at bounding box center [450, 249] width 901 height 498
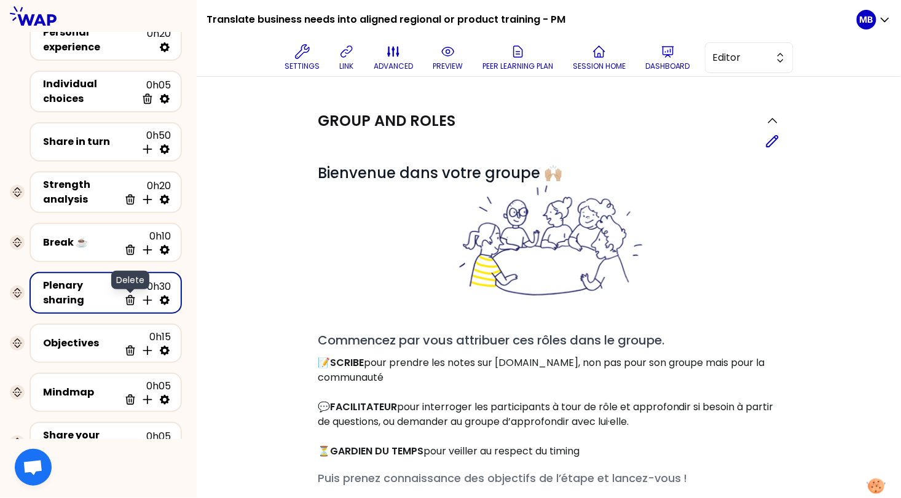
click at [131, 294] on icon at bounding box center [130, 300] width 12 height 12
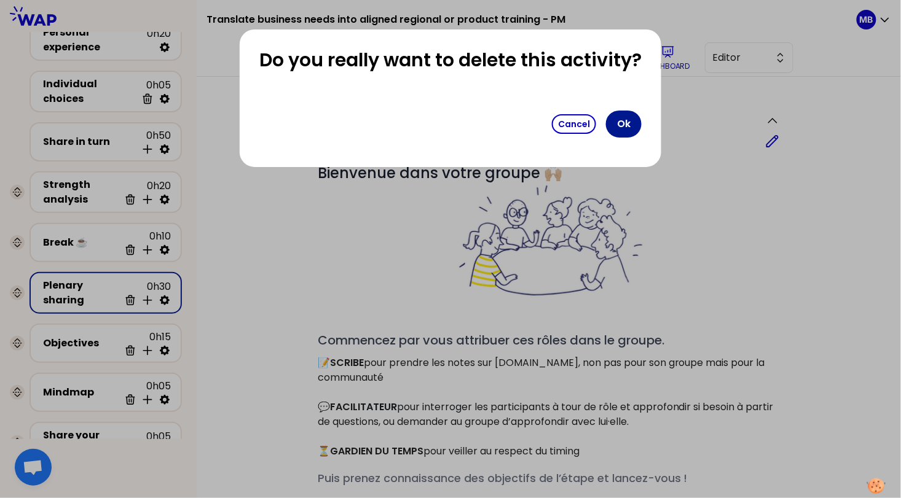
click at [618, 122] on button "Ok" at bounding box center [624, 124] width 36 height 27
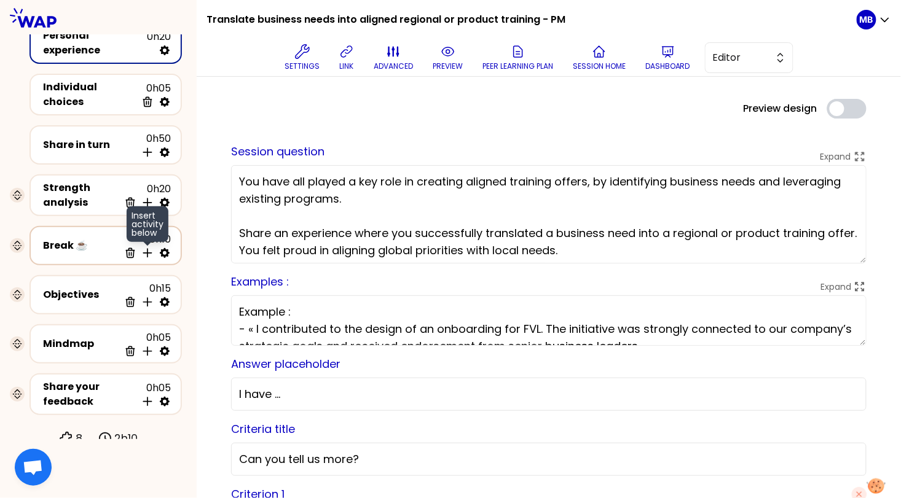
click at [147, 249] on icon at bounding box center [147, 253] width 8 height 8
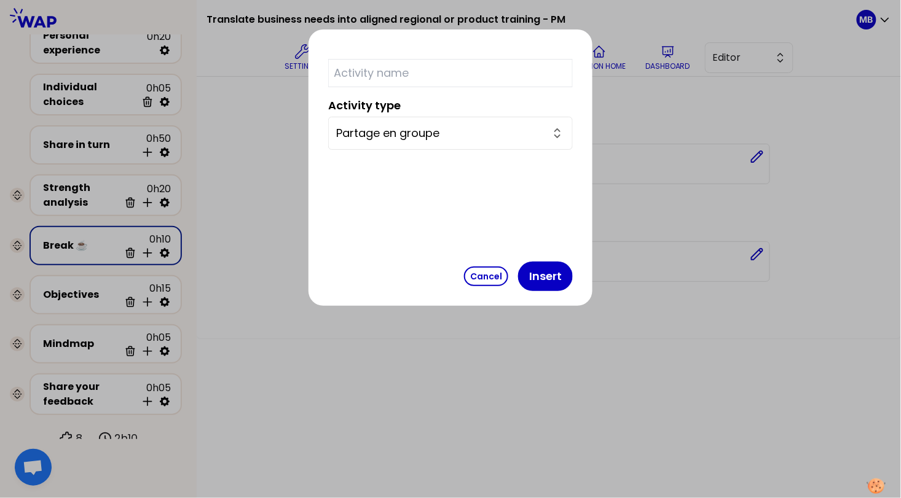
click at [420, 127] on input "Partage en groupe" at bounding box center [443, 133] width 214 height 17
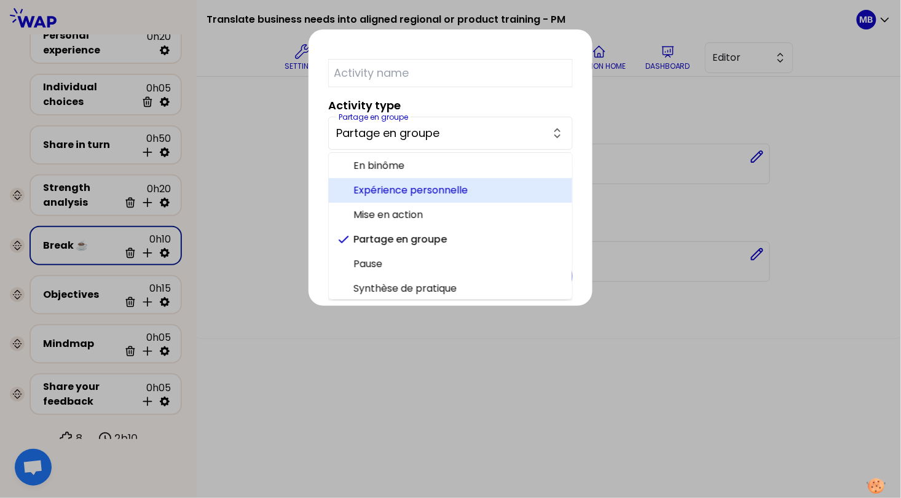
scroll to position [29, 0]
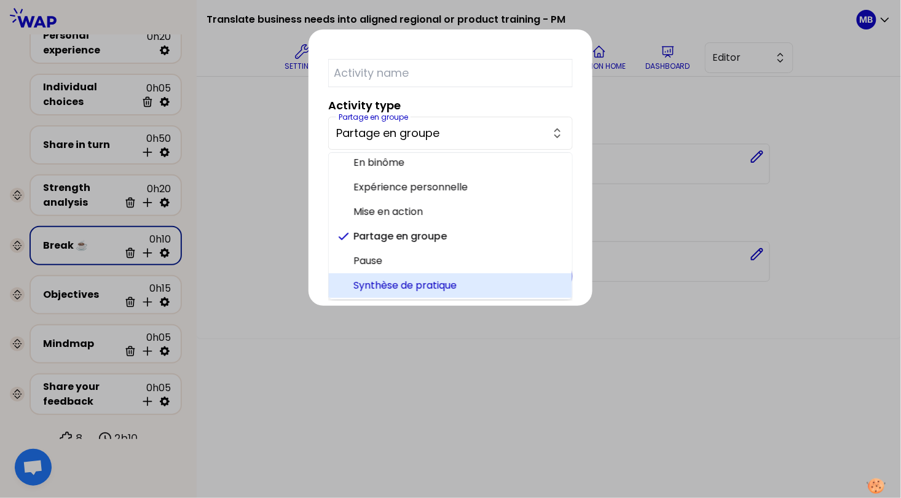
click at [429, 286] on span "Synthèse de pratique" at bounding box center [457, 285] width 209 height 15
type input "Synthèse de pratique"
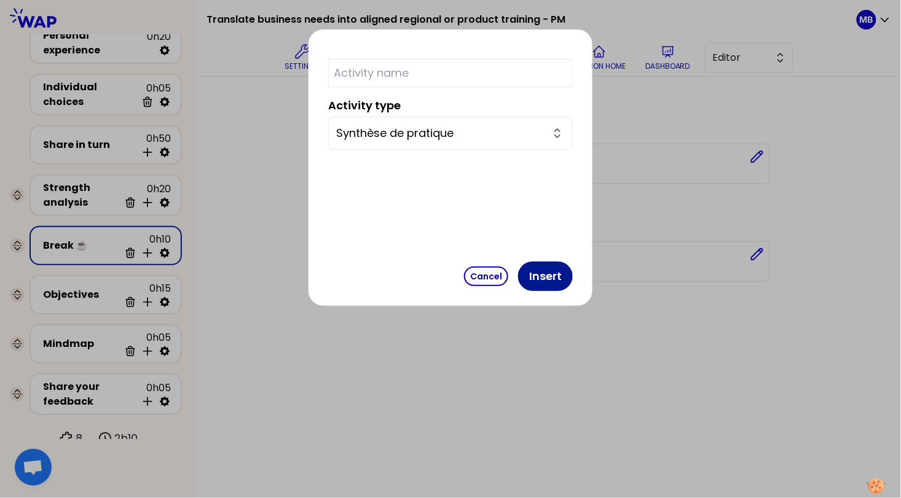
click at [518, 283] on button "Insert" at bounding box center [545, 276] width 55 height 29
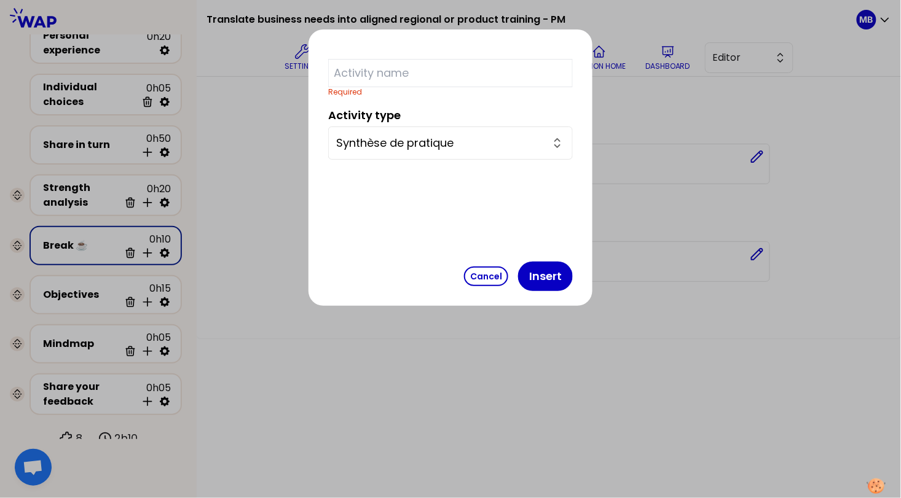
click at [397, 72] on input "text" at bounding box center [450, 73] width 245 height 28
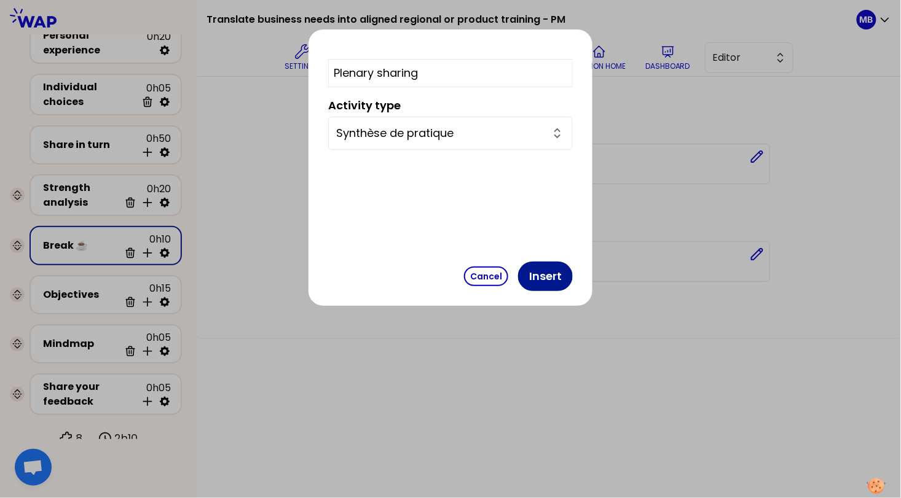
type input "Plenary sharing"
click at [518, 276] on button "Insert" at bounding box center [545, 276] width 55 height 29
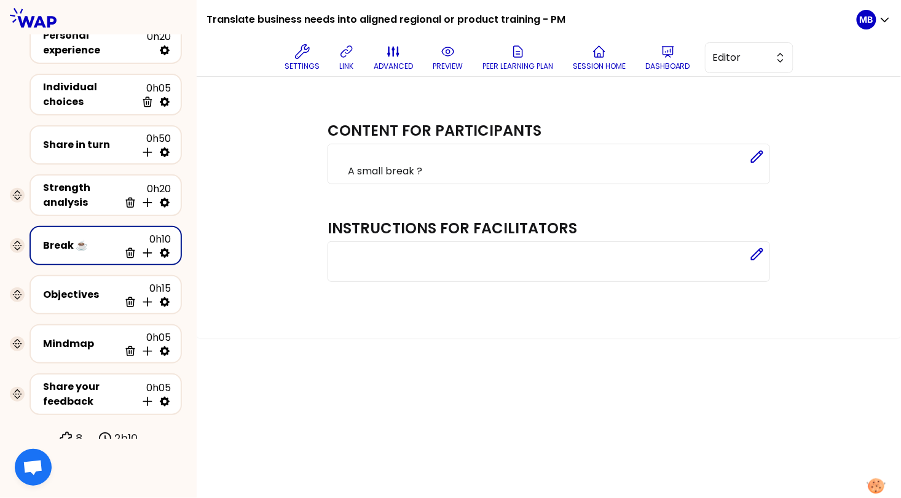
select select "same_as"
select select "share"
select select "false"
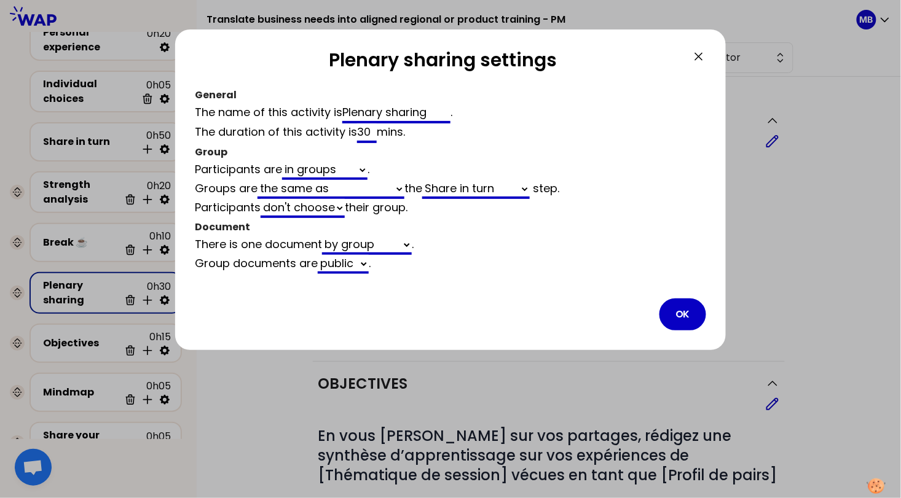
click at [698, 61] on icon at bounding box center [698, 56] width 15 height 15
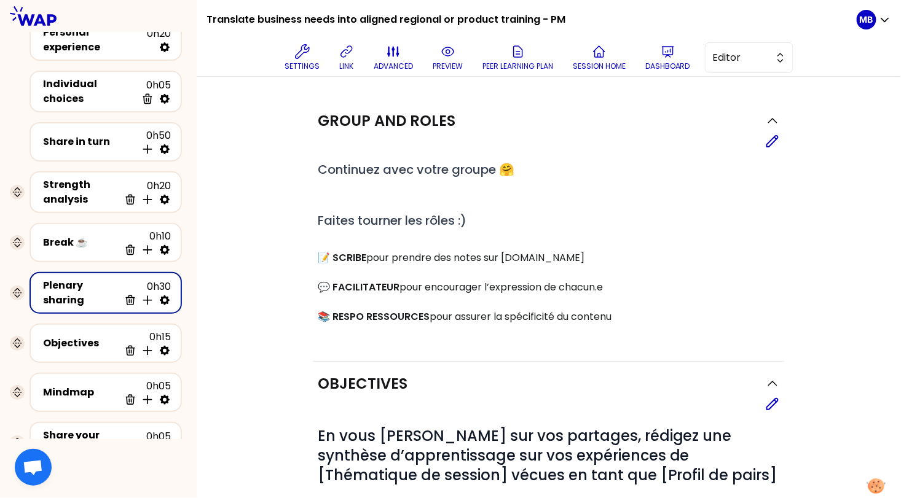
click at [166, 294] on icon at bounding box center [165, 300] width 12 height 12
select select "same_as"
select select "share"
select select "false"
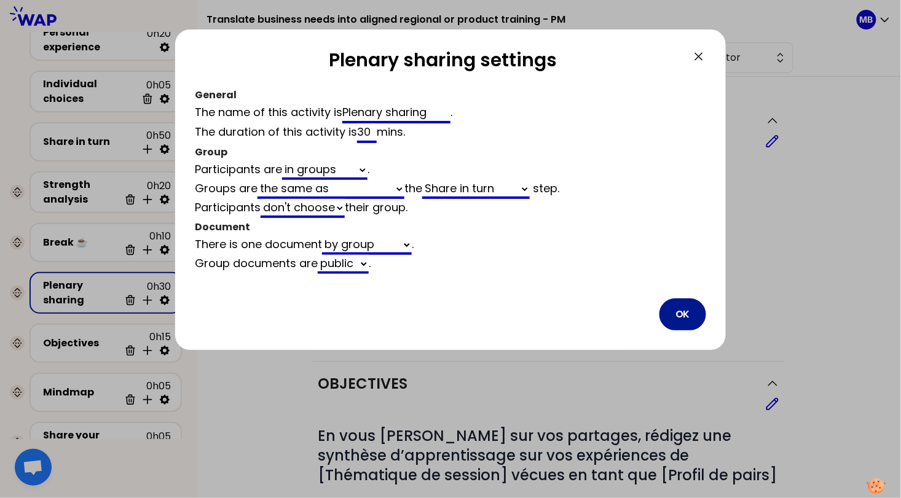
click at [684, 312] on button "OK" at bounding box center [682, 315] width 47 height 32
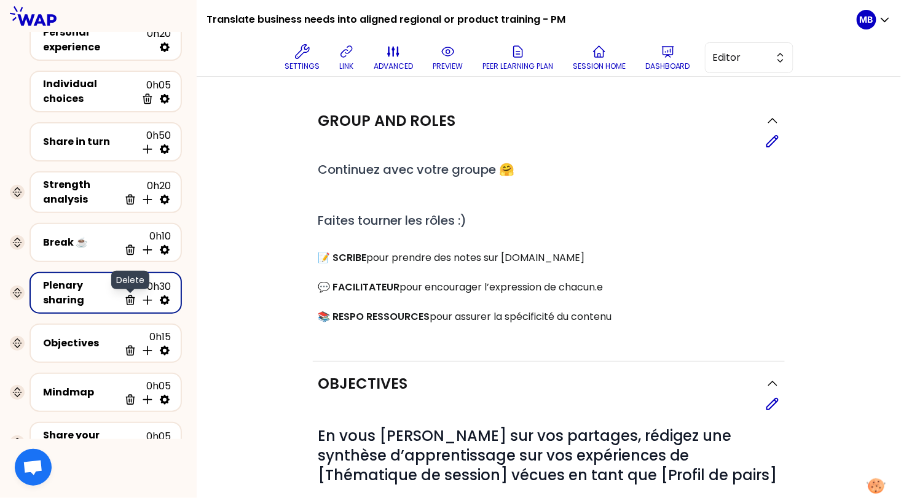
click at [133, 294] on icon at bounding box center [130, 300] width 12 height 12
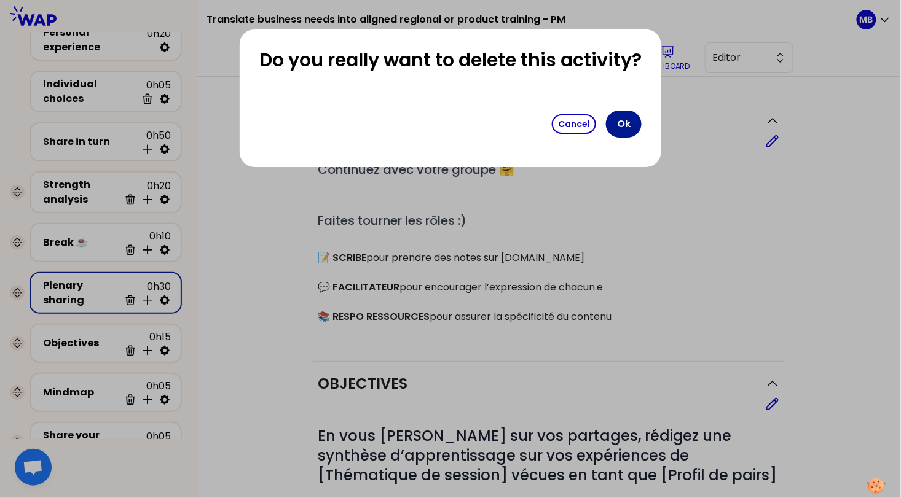
click at [623, 116] on button "Ok" at bounding box center [624, 124] width 36 height 27
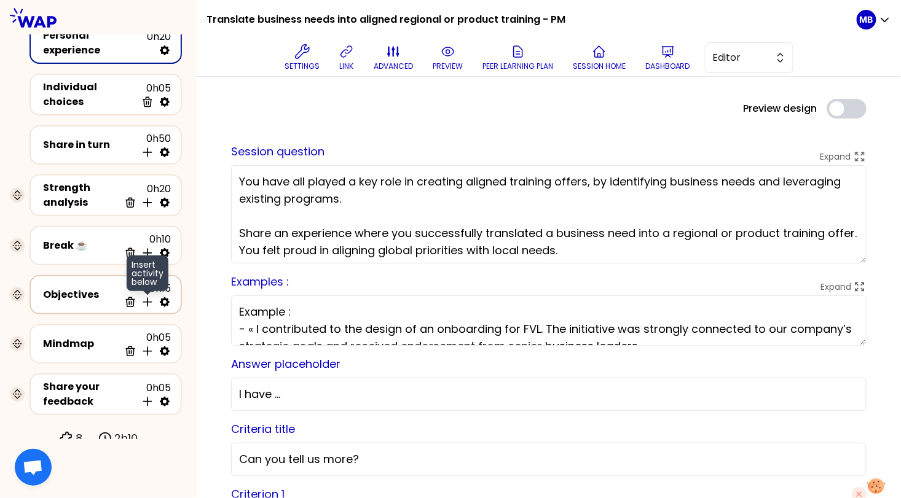
click at [150, 296] on icon at bounding box center [147, 302] width 12 height 12
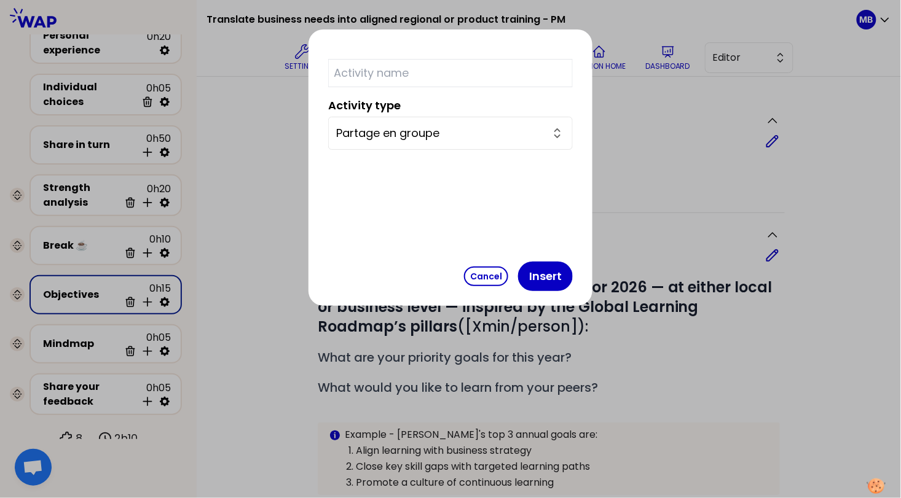
click at [444, 135] on input "Partage en groupe" at bounding box center [443, 133] width 214 height 17
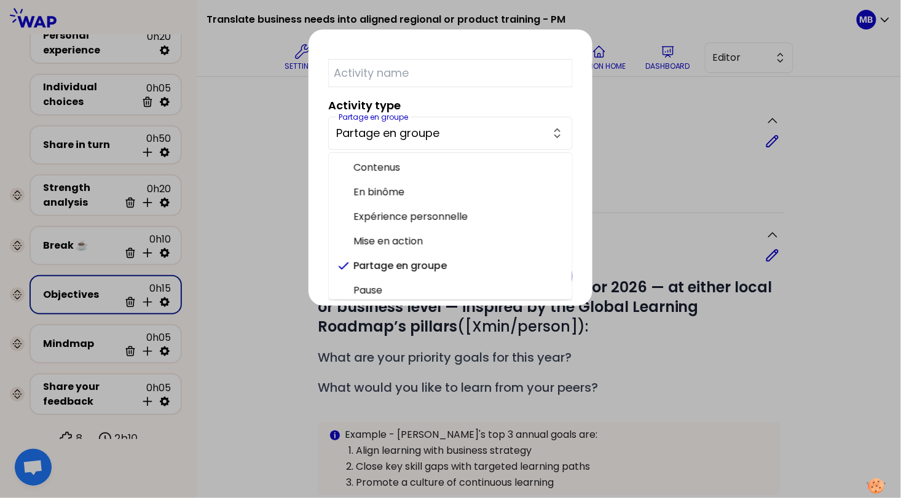
click at [256, 187] on div at bounding box center [450, 249] width 901 height 498
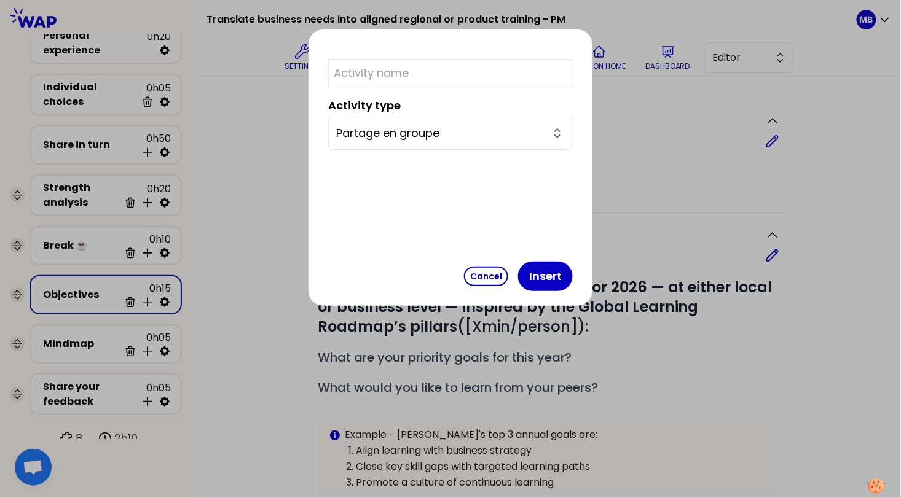
click at [256, 187] on div at bounding box center [450, 249] width 901 height 498
click at [464, 276] on button "Cancel" at bounding box center [486, 277] width 44 height 20
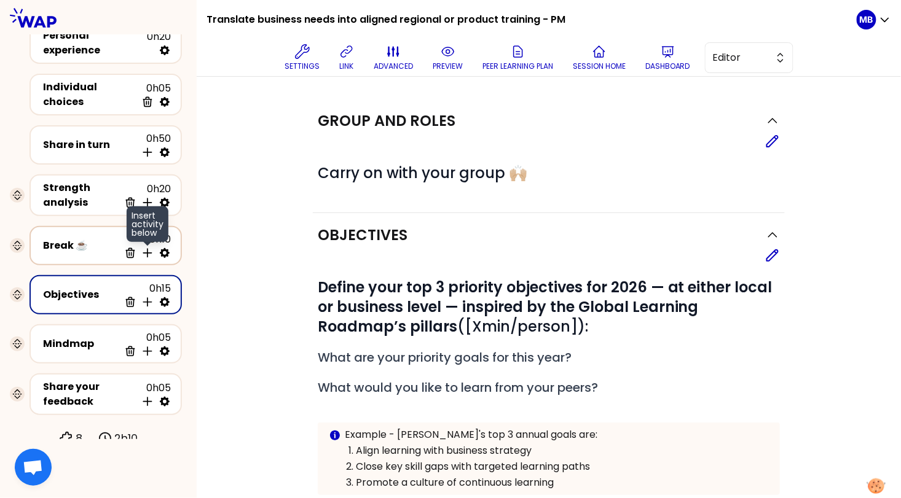
click at [151, 251] on icon at bounding box center [147, 253] width 12 height 12
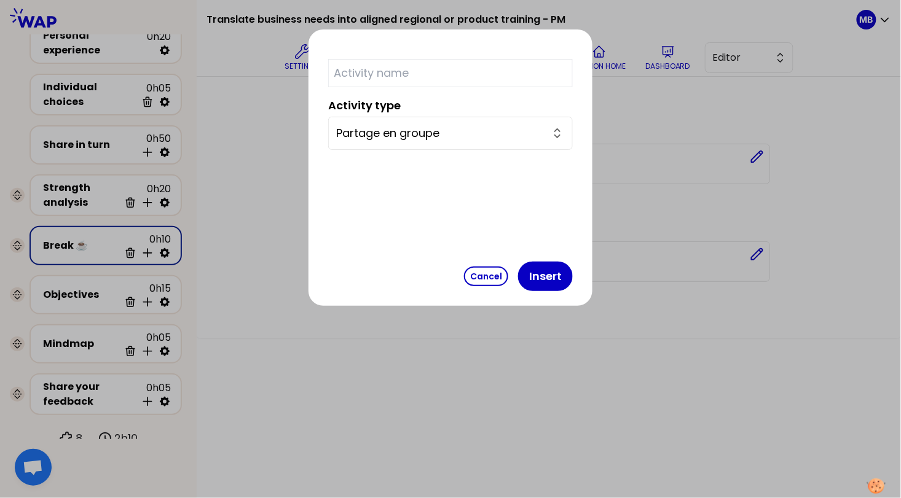
click at [407, 137] on input "Partage en groupe" at bounding box center [443, 133] width 214 height 17
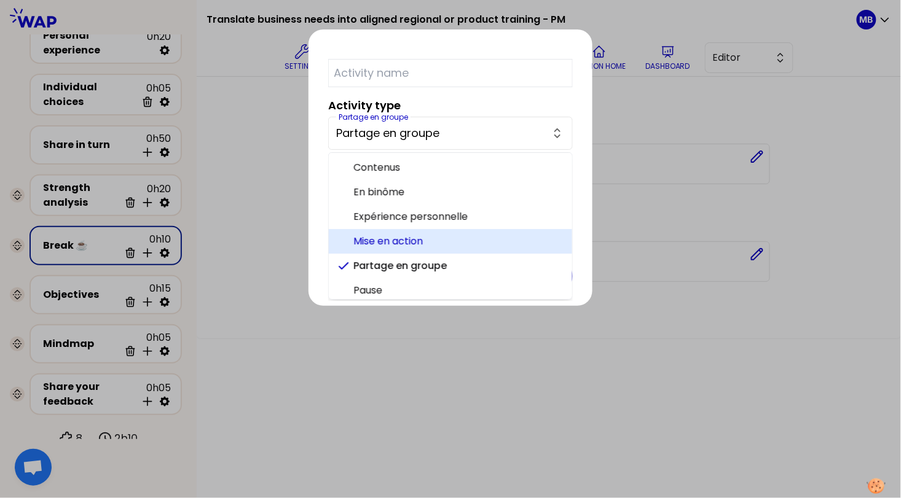
scroll to position [29, 0]
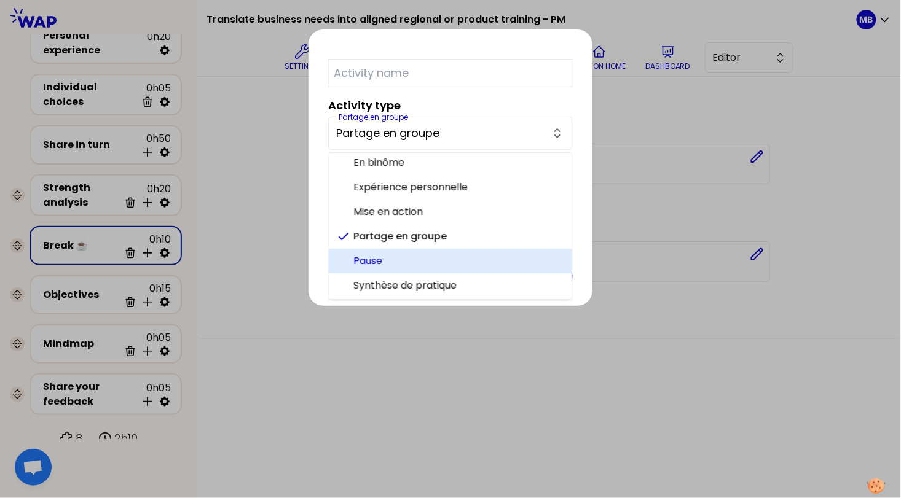
click at [405, 254] on span "Pause" at bounding box center [457, 261] width 209 height 15
type input "Pause"
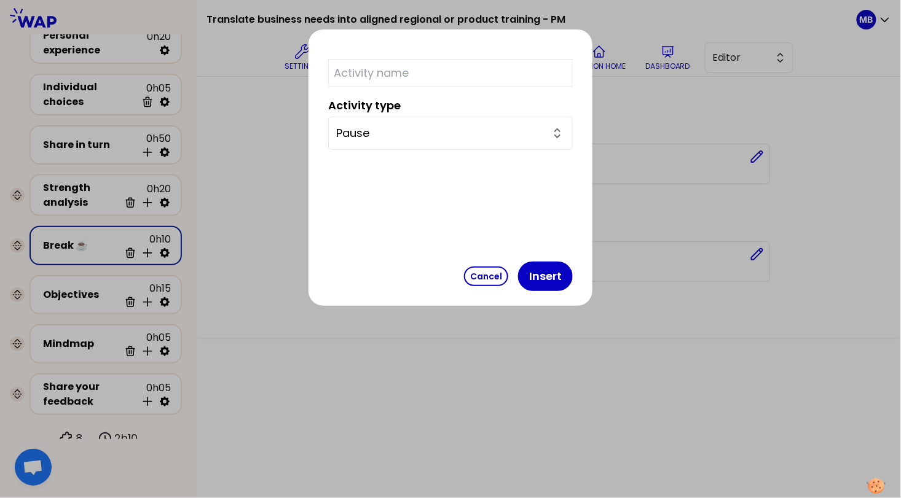
click at [404, 92] on form "Activity type Pause Cancel Insert" at bounding box center [450, 180] width 245 height 242
click at [402, 71] on input "text" at bounding box center [450, 73] width 245 height 28
type input "Let’s share all together ! The ambassador shares one experience from their grou…"
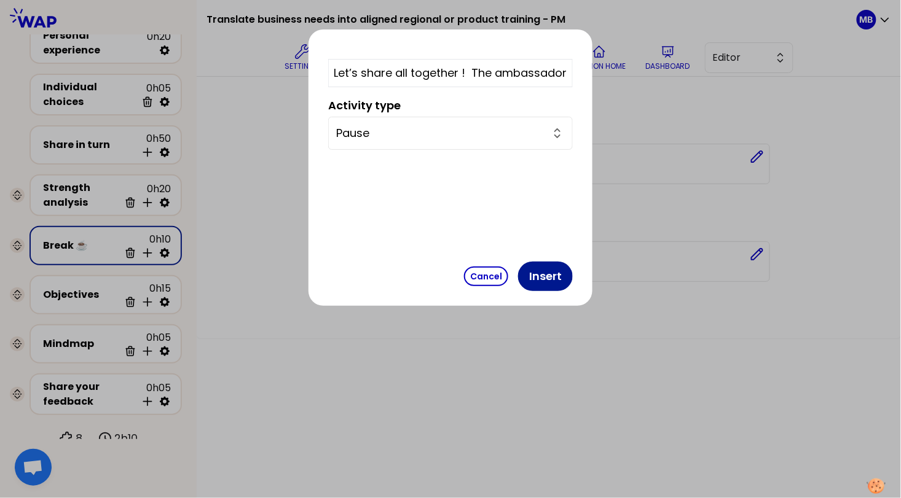
click at [518, 281] on button "Insert" at bounding box center [545, 276] width 55 height 29
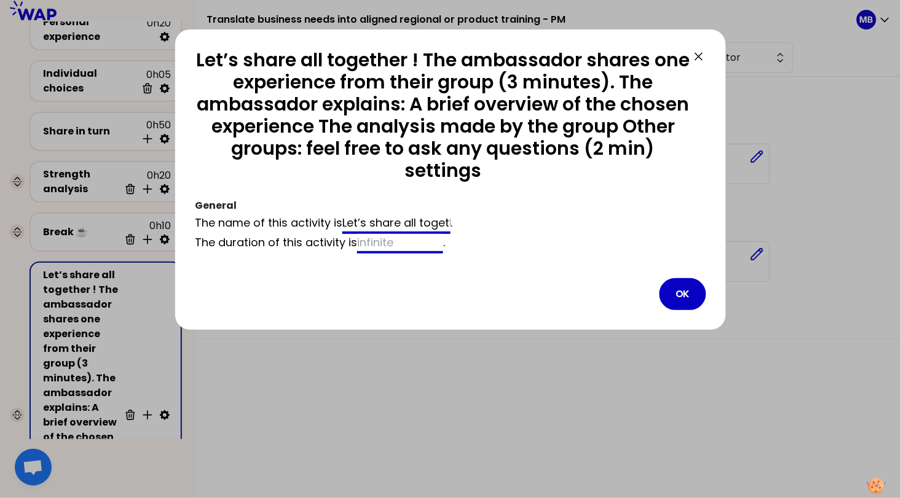
click at [401, 226] on input "Let’s share all together ! The ambassador shares one experience from their grou…" at bounding box center [396, 224] width 108 height 20
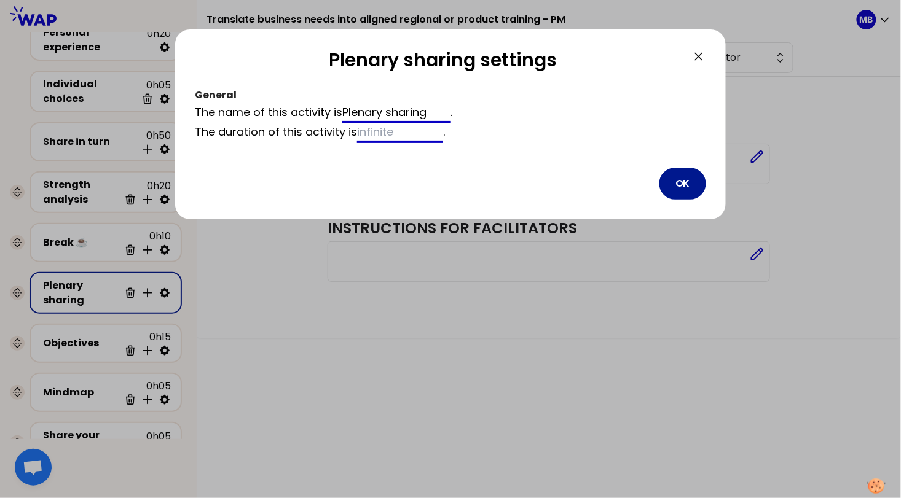
type input "Plenary sharing"
click at [673, 182] on button "OK" at bounding box center [682, 184] width 47 height 32
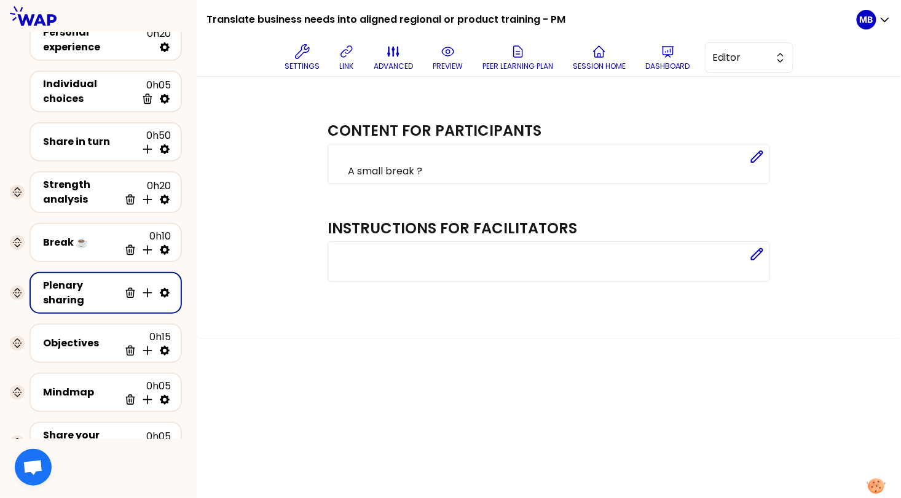
click at [442, 174] on p "A small break ?" at bounding box center [556, 171] width 417 height 15
click at [757, 154] on icon at bounding box center [757, 156] width 15 height 15
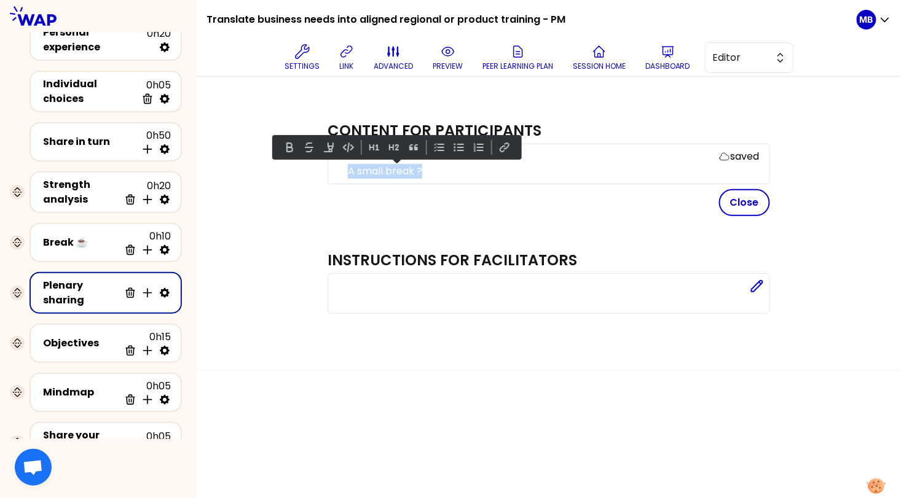
drag, startPoint x: 428, startPoint y: 166, endPoint x: 287, endPoint y: 166, distance: 141.3
click at [287, 166] on div "Content for participants saved A small break ? Close Instructions for facilitat…" at bounding box center [548, 222] width 655 height 247
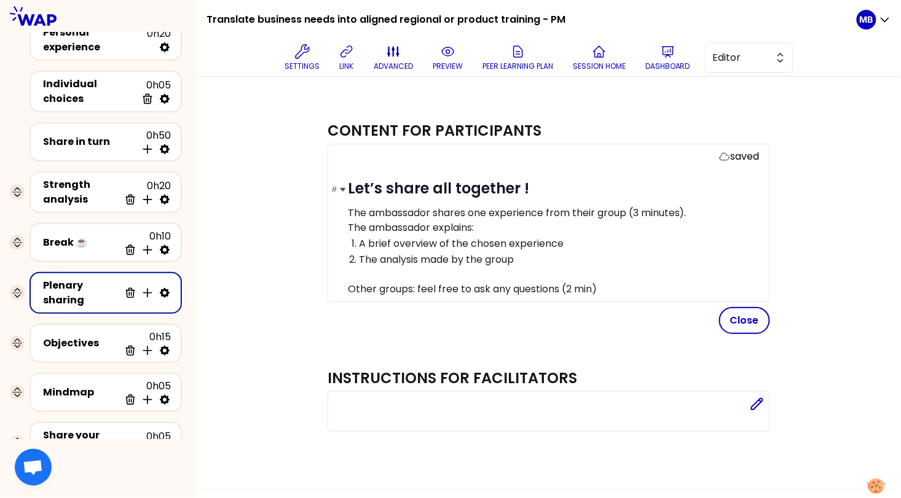
click at [350, 187] on strong "Let’s share all together !" at bounding box center [438, 188] width 181 height 20
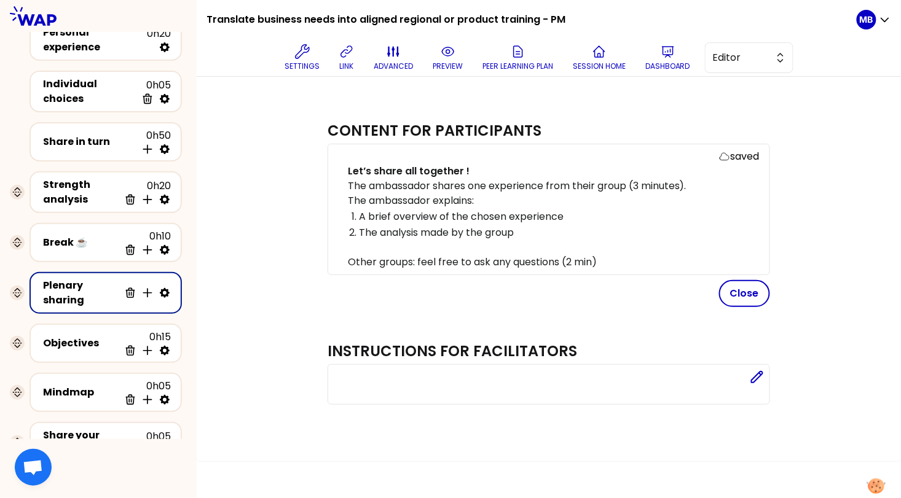
click at [479, 170] on p "Let’s share all together !" at bounding box center [554, 171] width 412 height 15
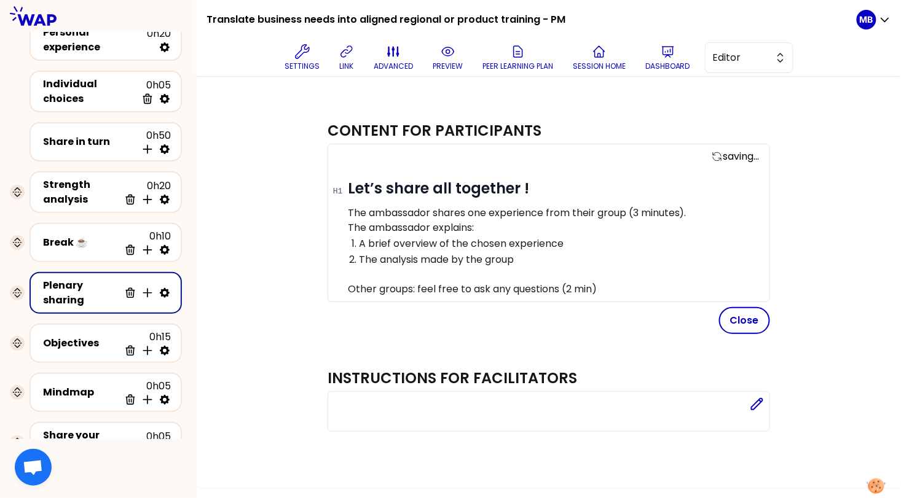
click at [428, 162] on div "saving..." at bounding box center [554, 156] width 412 height 15
click at [750, 321] on button "Close" at bounding box center [744, 320] width 51 height 27
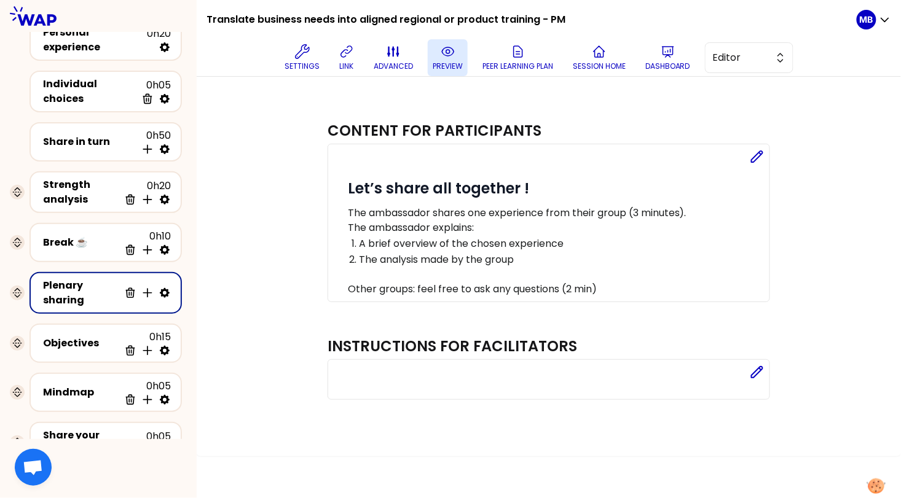
click at [436, 61] on p "preview" at bounding box center [448, 66] width 30 height 10
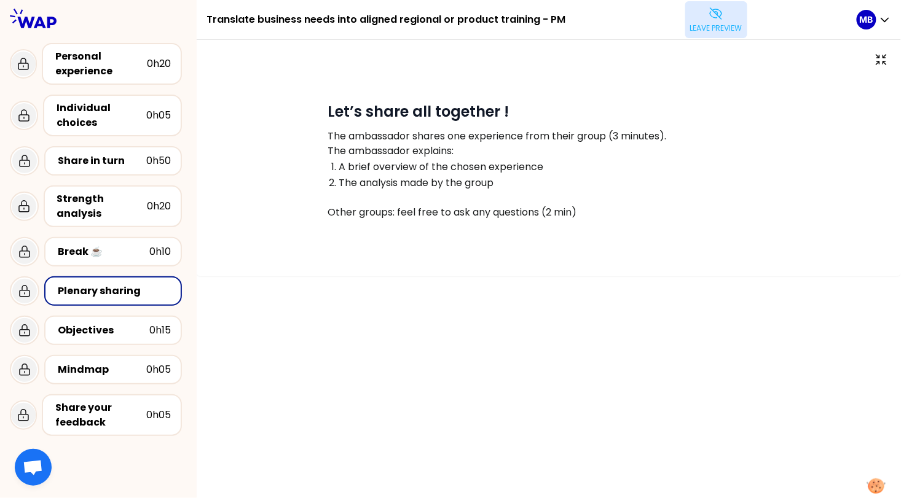
click at [700, 23] on p "Leave preview" at bounding box center [716, 28] width 52 height 10
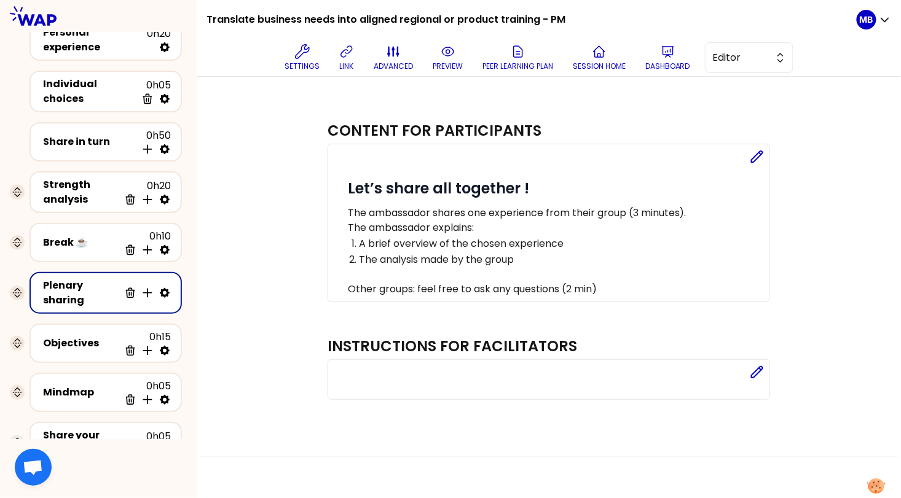
click at [703, 70] on div "Settings link advanced preview Peer learning plan Session home Dashboard Editor" at bounding box center [536, 57] width 640 height 37
click at [730, 65] on span "Editor" at bounding box center [740, 57] width 55 height 15
click at [735, 104] on span "Facilitator" at bounding box center [756, 108] width 53 height 15
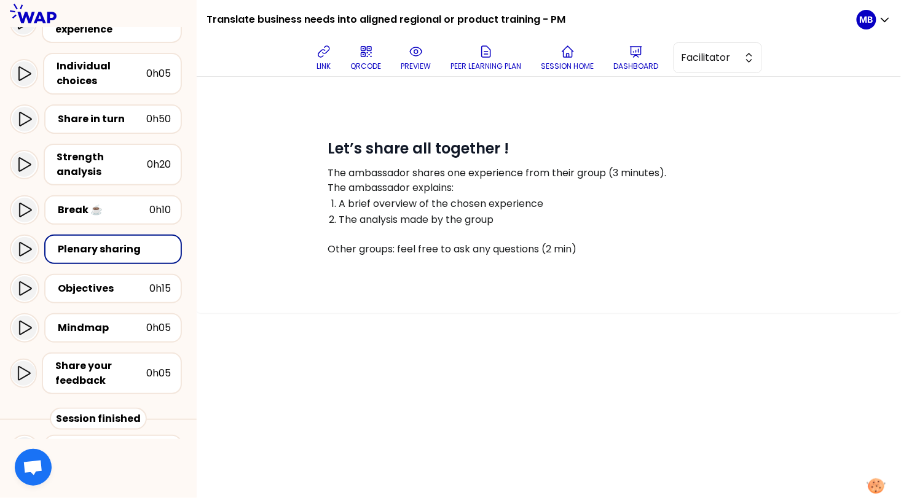
scroll to position [170, 0]
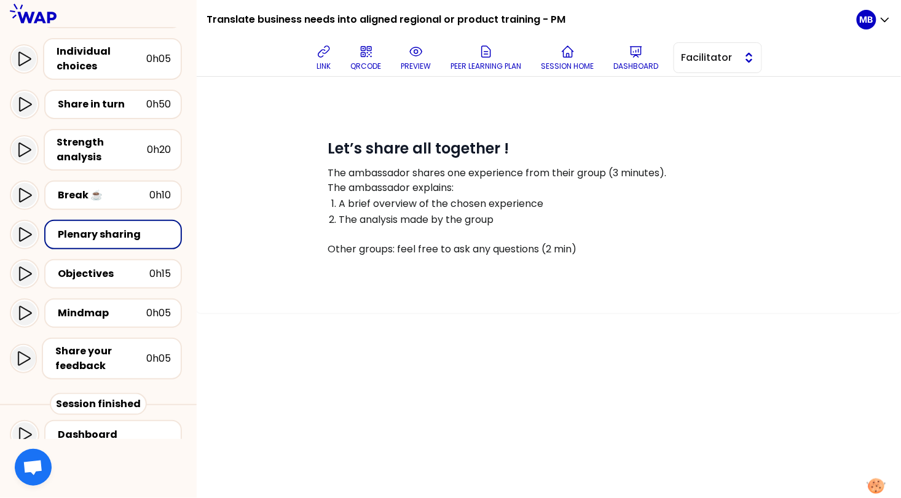
click at [693, 55] on span "Facilitator" at bounding box center [708, 57] width 55 height 15
click at [706, 84] on span "Editor" at bounding box center [725, 88] width 53 height 15
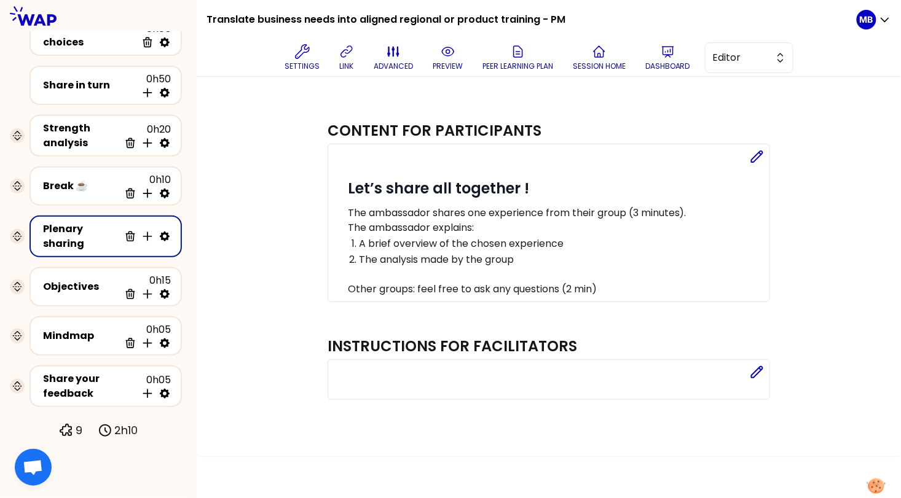
scroll to position [85, 0]
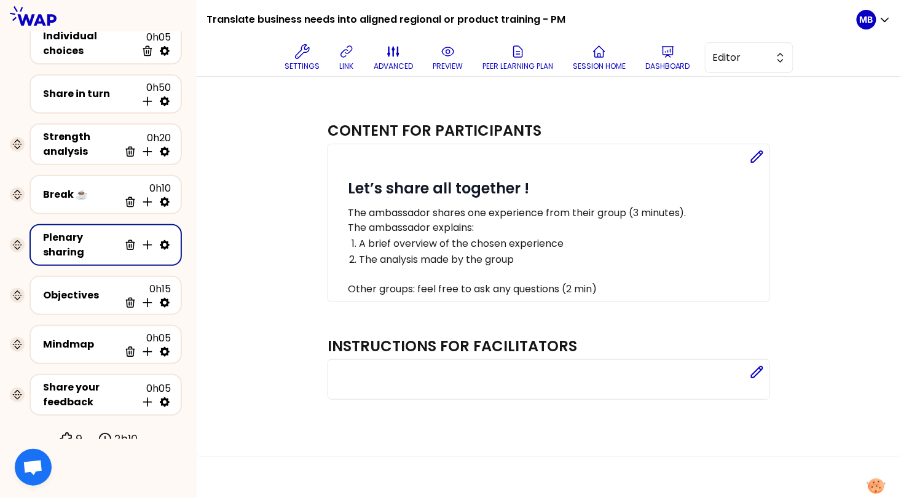
click at [166, 239] on icon at bounding box center [165, 245] width 12 height 12
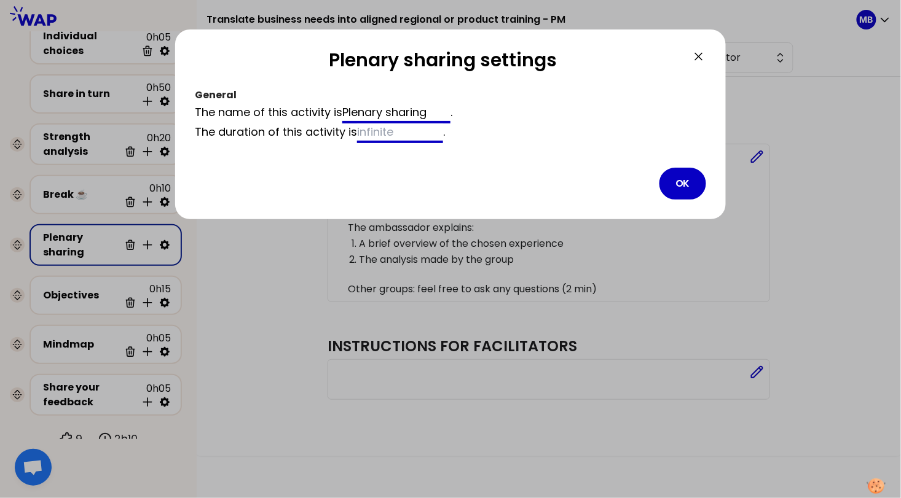
click at [381, 133] on input at bounding box center [400, 133] width 86 height 20
type input "5"
click at [679, 194] on button "OK" at bounding box center [682, 184] width 47 height 32
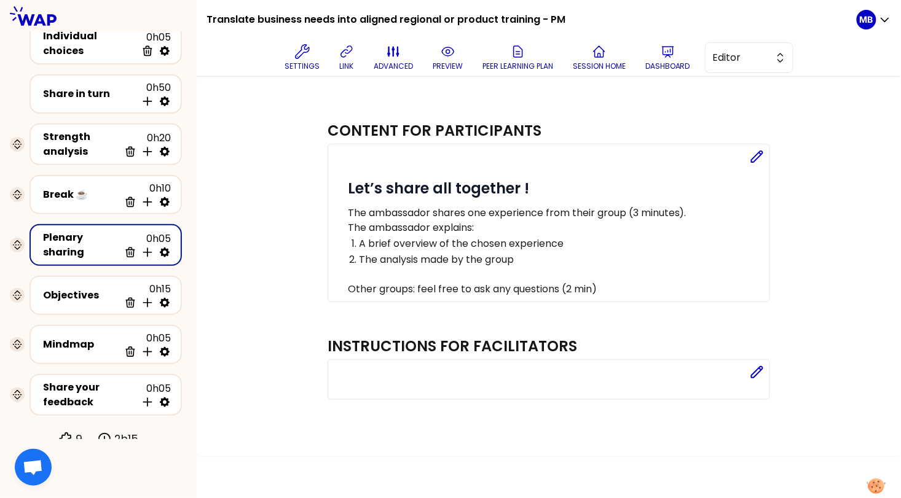
click at [245, 269] on div "Content for participants Edit # Let’s share all together ! The ambassador share…" at bounding box center [548, 265] width 655 height 333
click at [525, 227] on p "The ambassador explains:" at bounding box center [556, 228] width 417 height 15
click at [64, 288] on div "Objectives" at bounding box center [81, 295] width 76 height 15
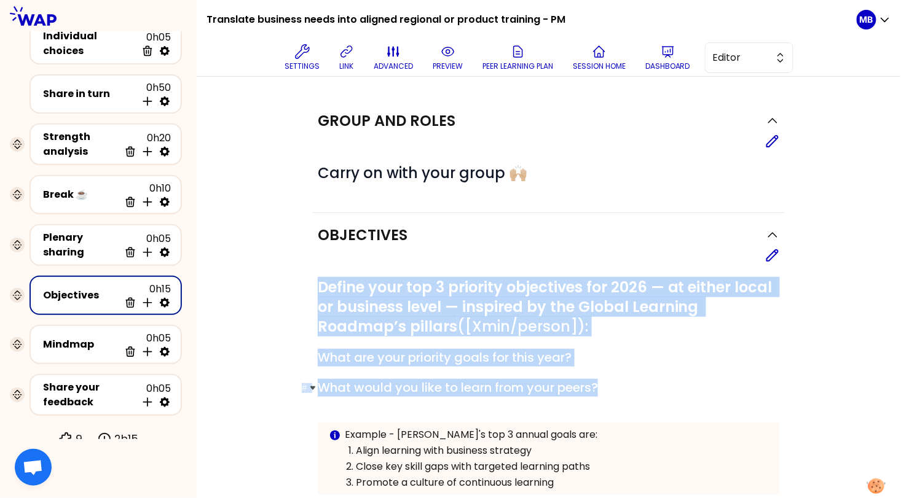
drag, startPoint x: 319, startPoint y: 284, endPoint x: 614, endPoint y: 388, distance: 313.2
click at [614, 388] on div "# Define your top 3 priority objectives for 2026 — at either local or business …" at bounding box center [549, 396] width 462 height 237
copy div "Define your top 3 priority objectives for 2026 — at either local or business le…"
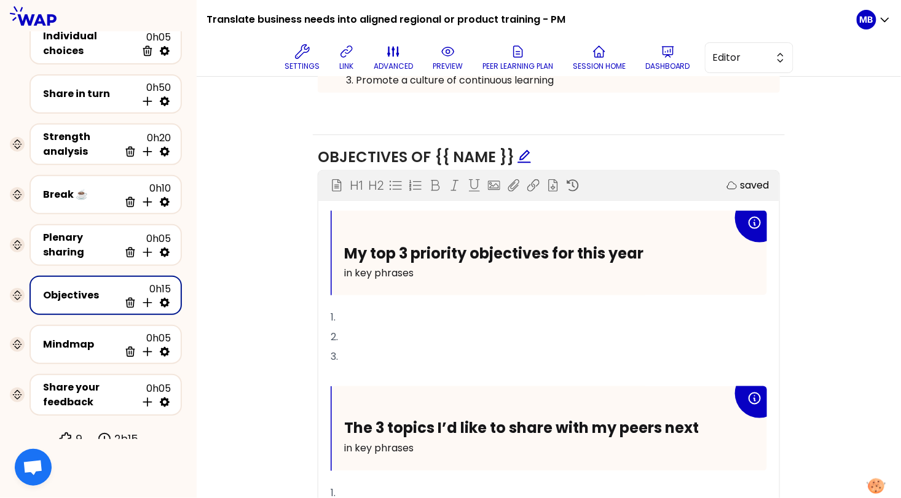
scroll to position [525, 0]
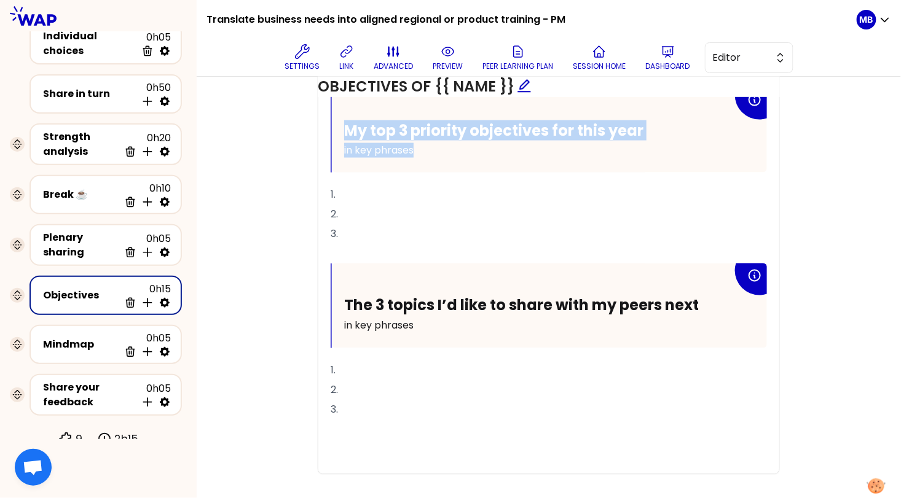
drag, startPoint x: 434, startPoint y: 149, endPoint x: 343, endPoint y: 128, distance: 93.2
click at [343, 128] on div "My top 3 priority objectives for this year in key phrases" at bounding box center [549, 130] width 435 height 85
copy div "My top 3 priority objectives for this year in key phrases"
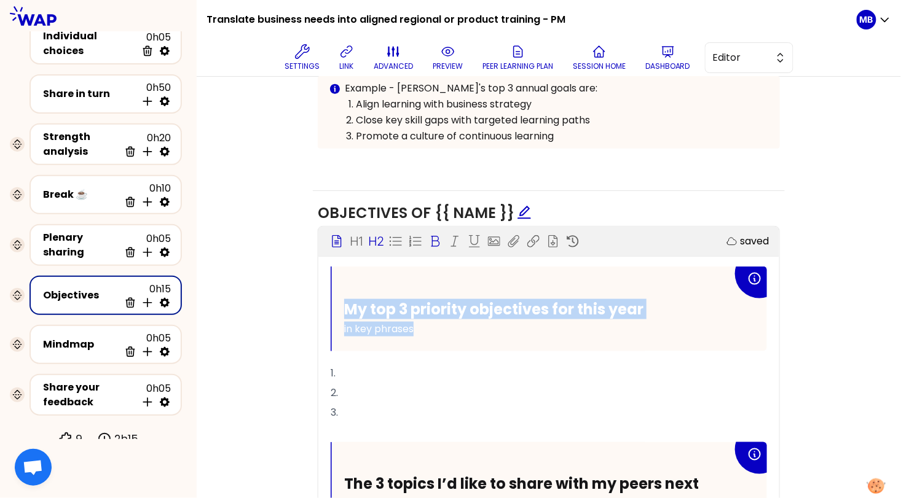
scroll to position [413, 0]
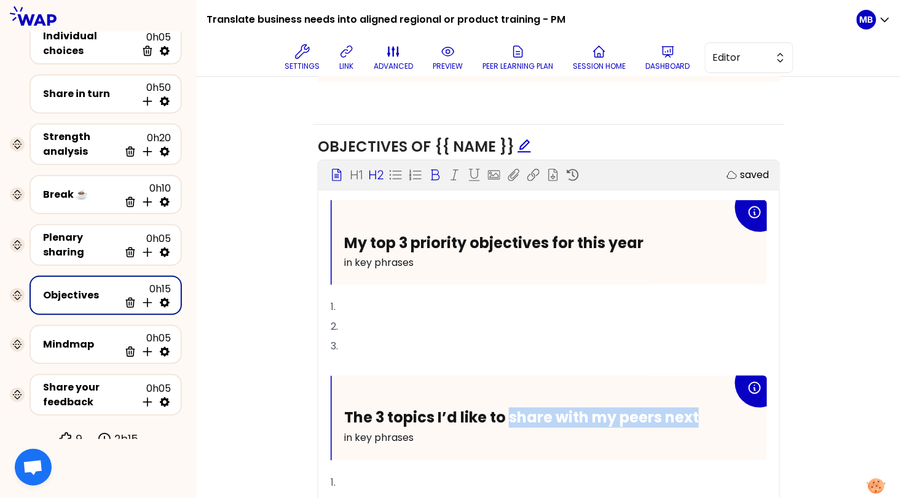
drag, startPoint x: 509, startPoint y: 420, endPoint x: 707, endPoint y: 417, distance: 197.8
click at [707, 417] on h2 "The 3 topics I’d like to share with my peers next" at bounding box center [538, 418] width 388 height 19
copy span "share with my peers next"
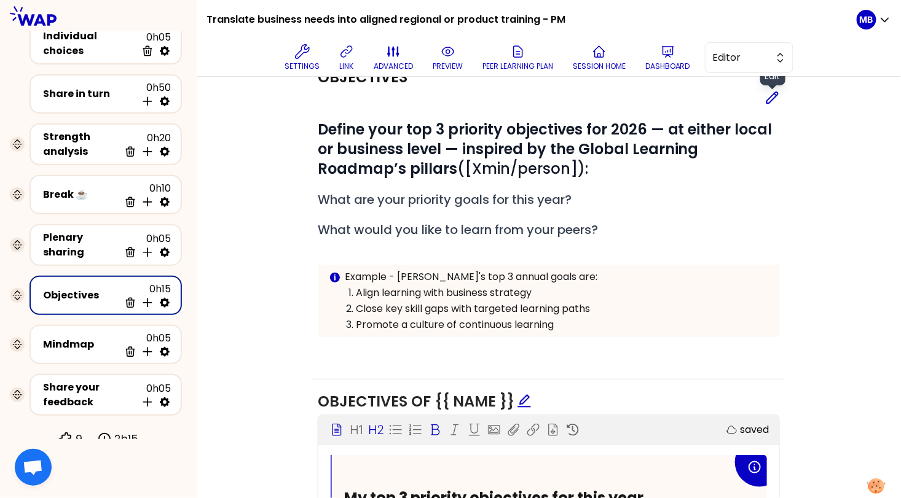
click at [777, 100] on icon at bounding box center [772, 97] width 15 height 15
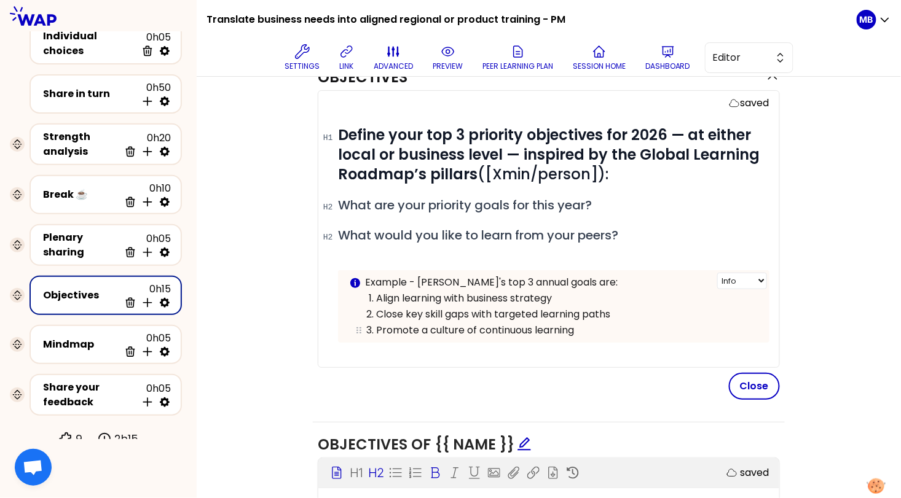
click at [581, 326] on p "Promote a culture of continuous learning" at bounding box center [567, 330] width 382 height 15
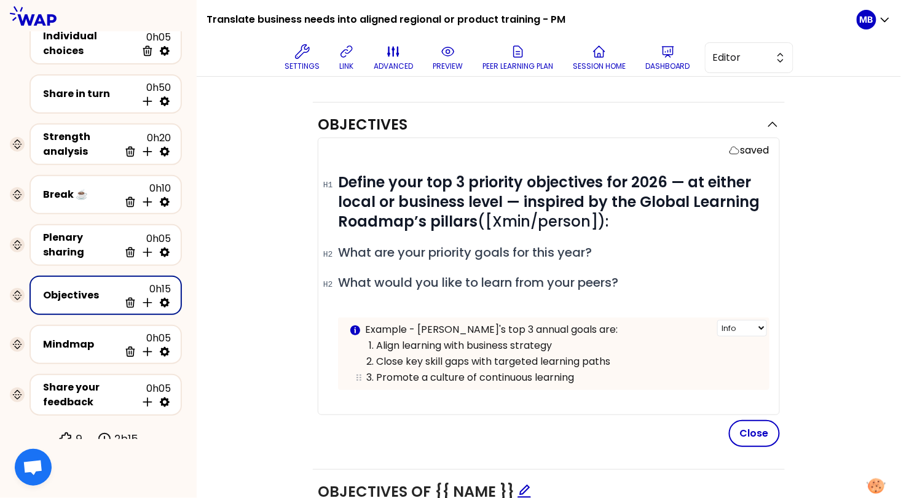
scroll to position [76, 0]
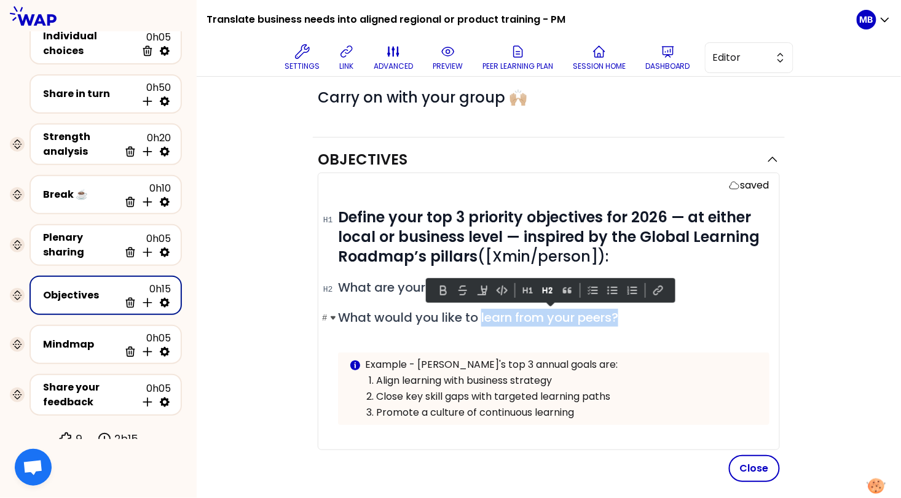
drag, startPoint x: 482, startPoint y: 318, endPoint x: 623, endPoint y: 315, distance: 141.3
click at [623, 315] on h2 "# What would you like to learn from your peers?" at bounding box center [553, 318] width 431 height 18
paste div
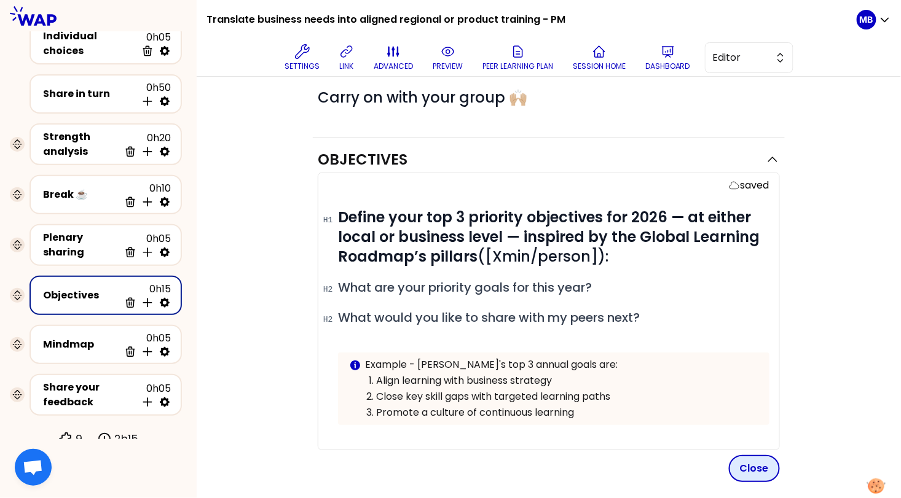
click at [753, 462] on button "Close" at bounding box center [754, 468] width 51 height 27
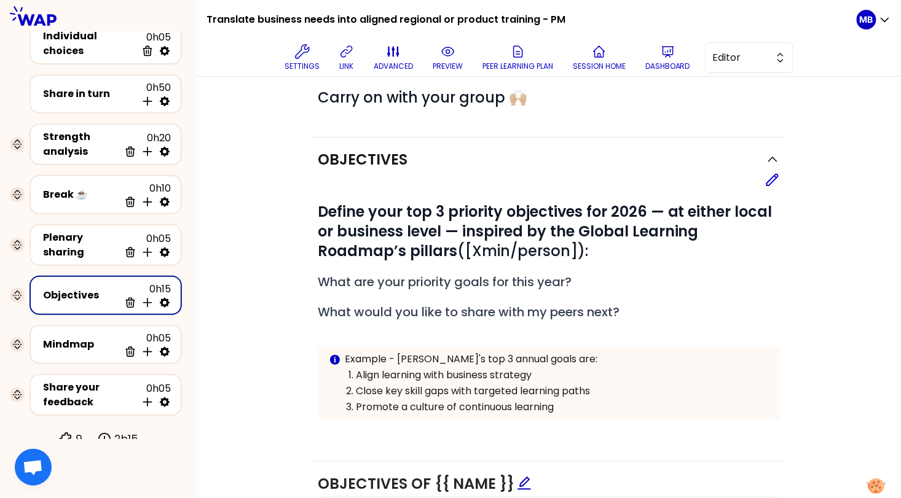
scroll to position [290, 0]
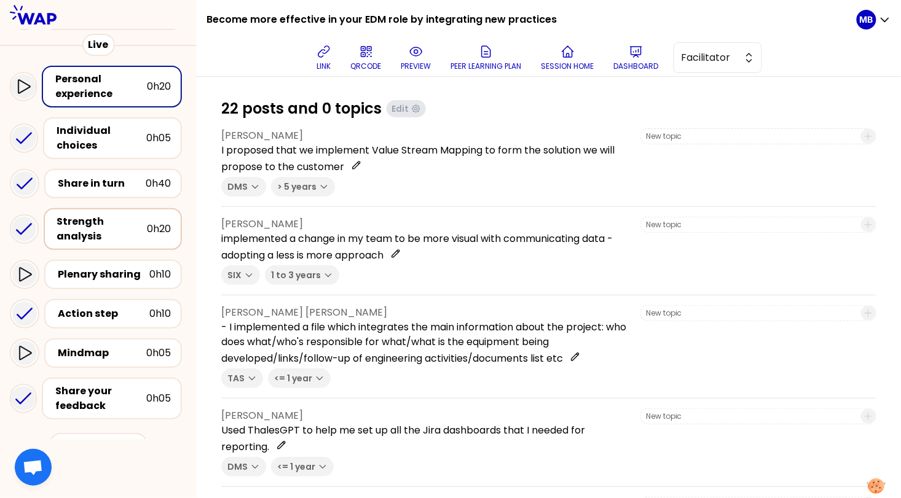
scroll to position [106, 0]
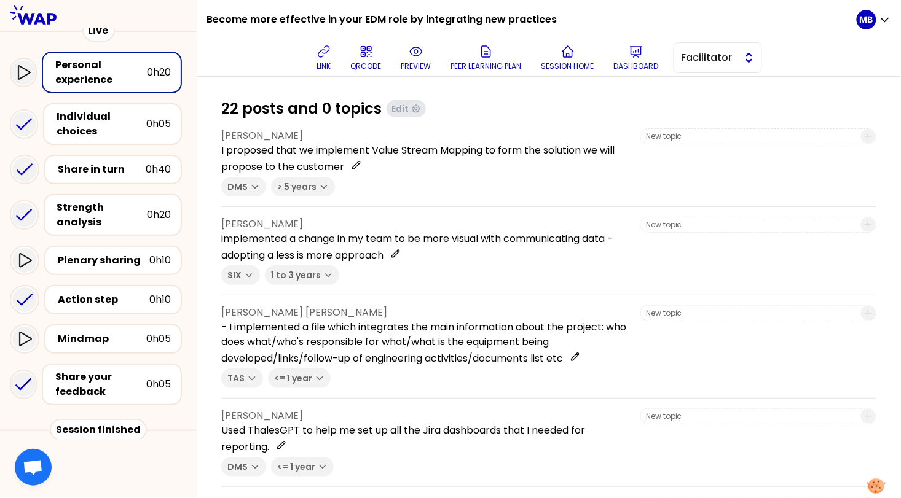
click at [700, 60] on span "Facilitator" at bounding box center [708, 57] width 55 height 15
click at [700, 91] on span "Editor" at bounding box center [725, 88] width 53 height 15
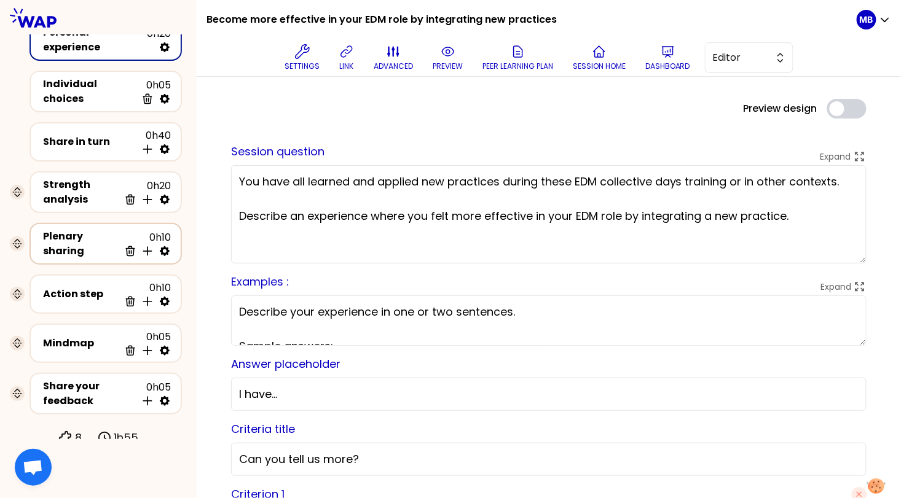
click at [108, 231] on div "Plenary sharing" at bounding box center [81, 243] width 76 height 29
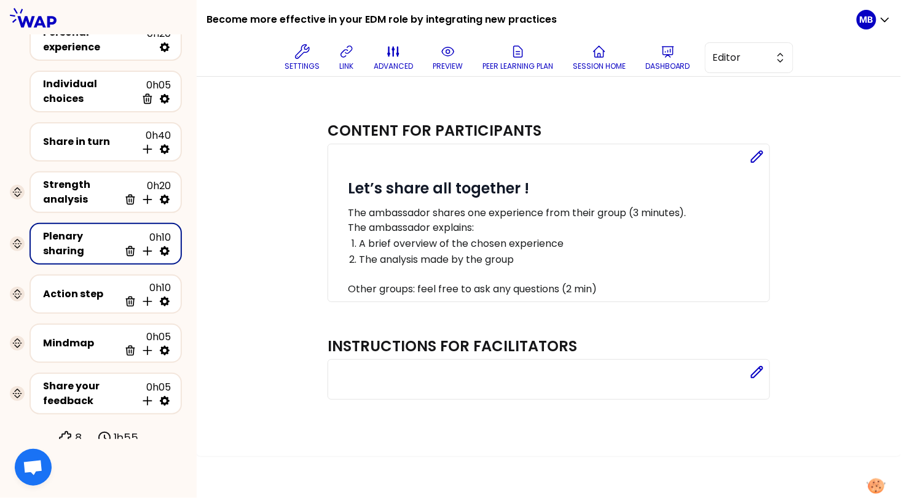
click at [165, 246] on icon at bounding box center [165, 251] width 10 height 10
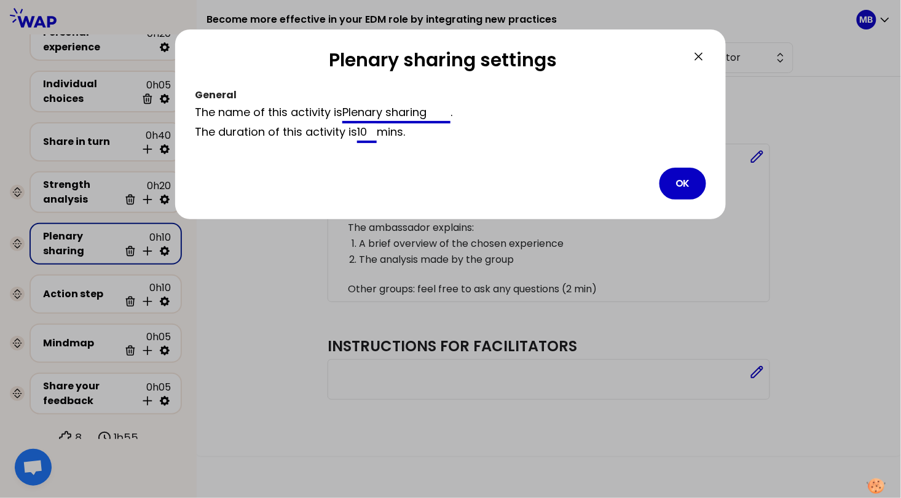
click at [217, 268] on div "Plenary sharing settings General The name of this activity is Plenary sharing .…" at bounding box center [450, 263] width 550 height 469
click at [699, 175] on button "OK" at bounding box center [682, 184] width 47 height 32
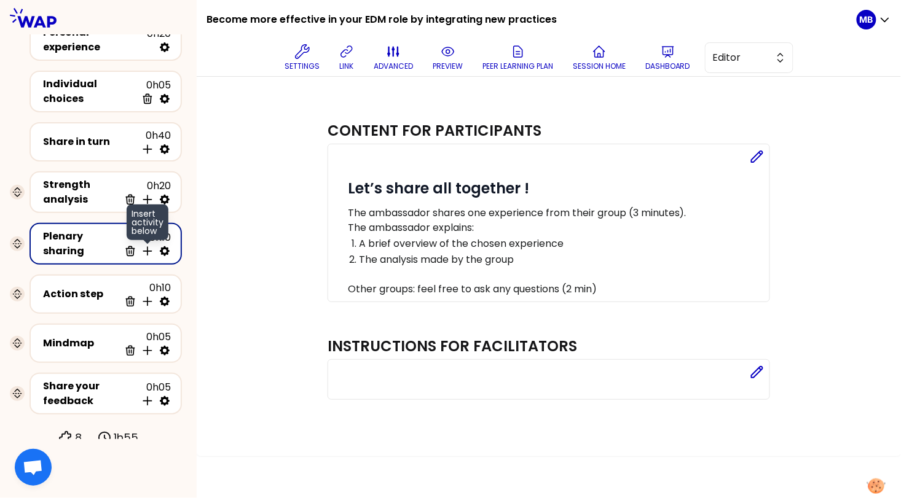
click at [151, 247] on icon at bounding box center [147, 251] width 12 height 12
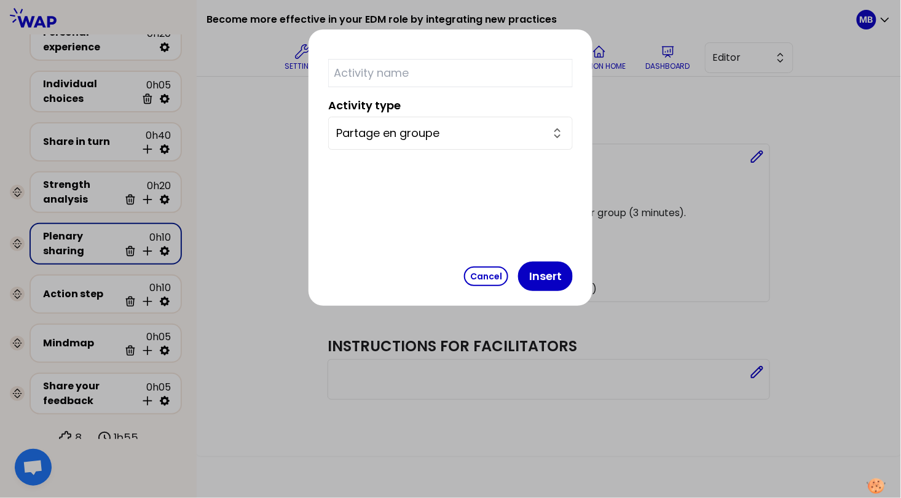
click at [434, 140] on input "Partage en groupe" at bounding box center [443, 133] width 214 height 17
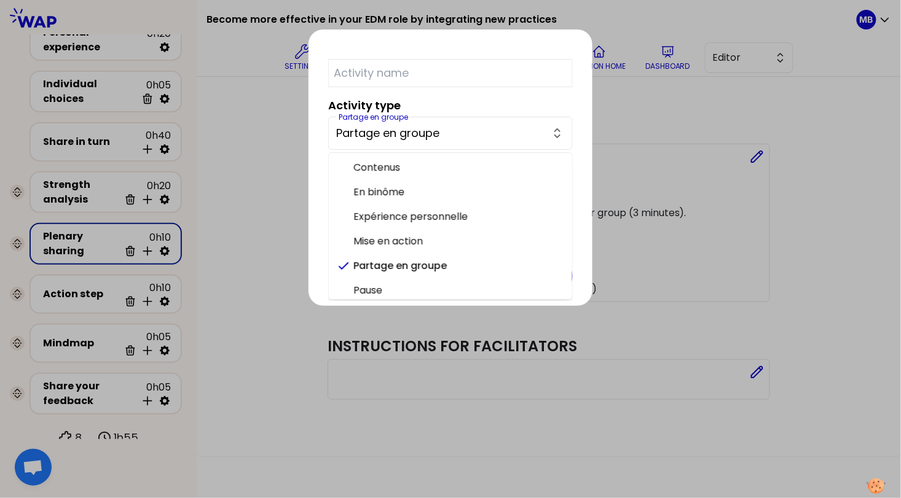
click at [288, 209] on div at bounding box center [450, 249] width 901 height 498
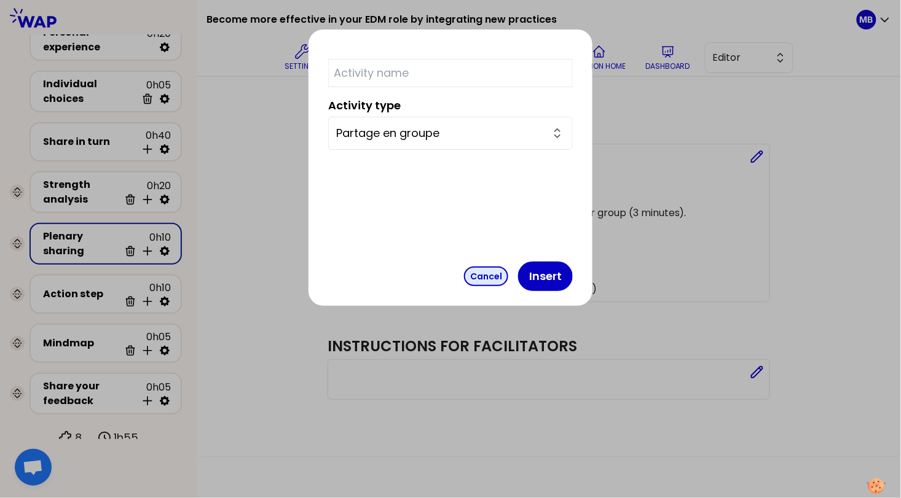
click at [464, 273] on button "Cancel" at bounding box center [486, 277] width 44 height 20
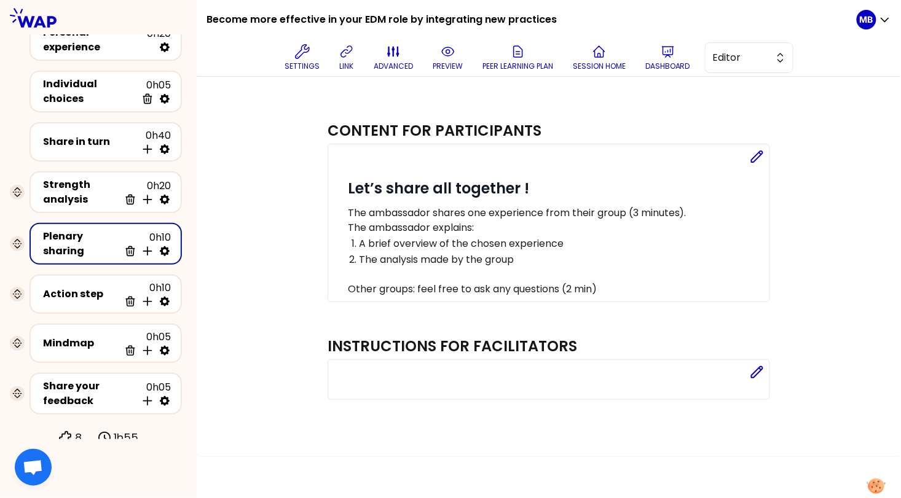
click at [206, 226] on div "Content for participants Edit # Let’s share all together ! The ambassador share…" at bounding box center [549, 267] width 704 height 380
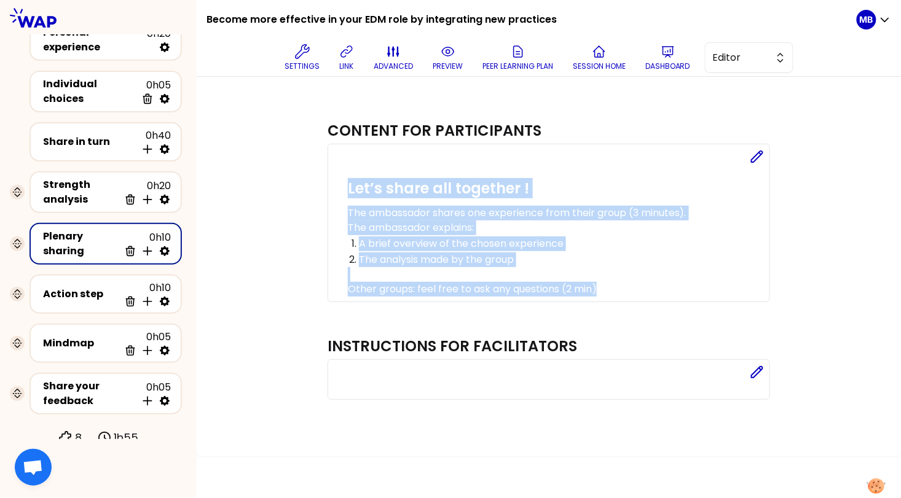
drag, startPoint x: 348, startPoint y: 187, endPoint x: 616, endPoint y: 287, distance: 285.4
click at [616, 287] on div "# Let’s share all together ! The ambassador shares one experience from their gr…" at bounding box center [556, 238] width 417 height 118
copy div "Let’s share all together ! The ambassador shares one experience from their grou…"
